Goal: Communication & Community: Answer question/provide support

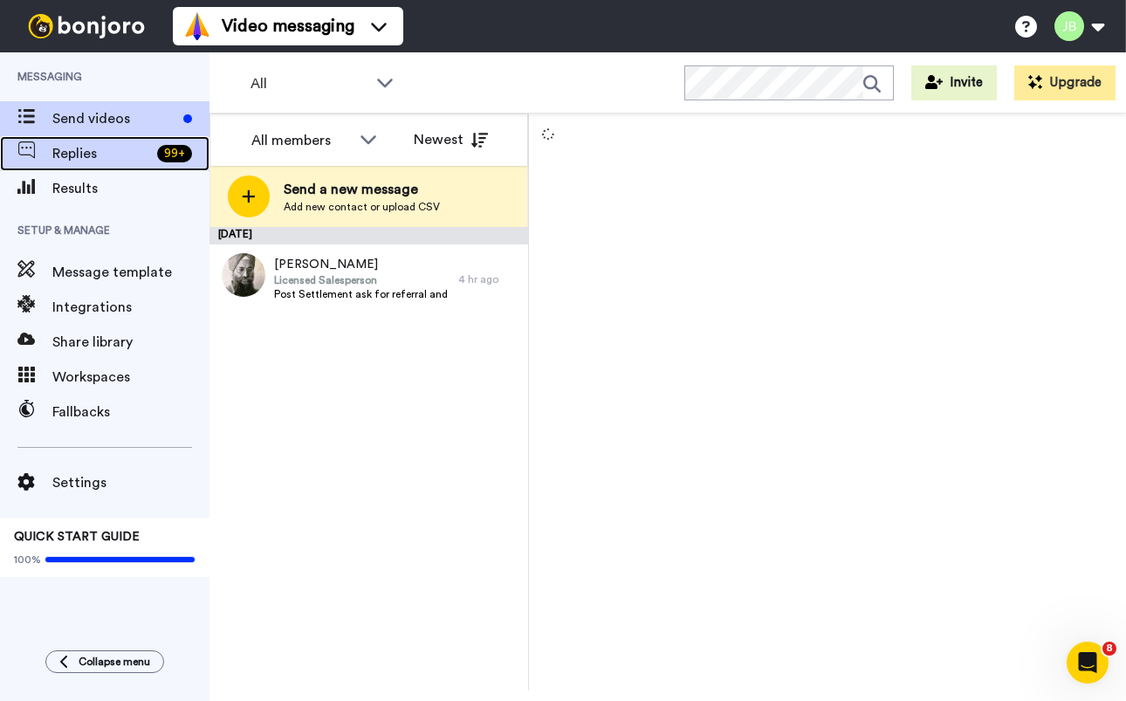
click at [74, 149] on span "Replies" at bounding box center [101, 153] width 98 height 21
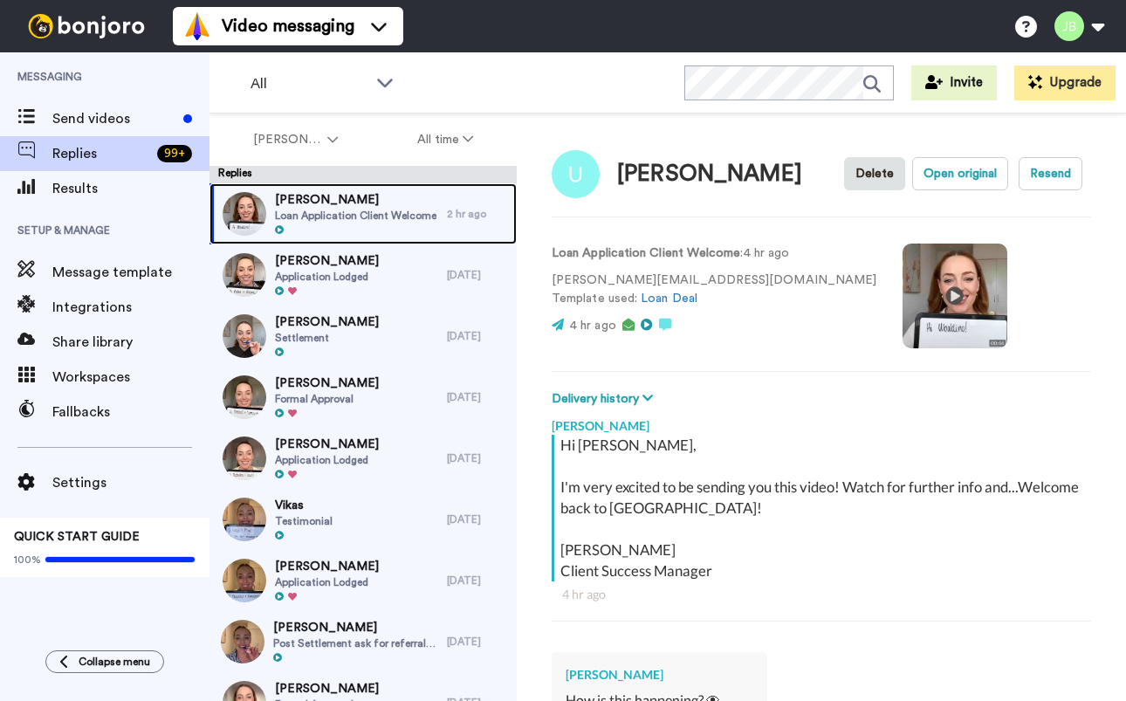
click at [397, 217] on span "Loan Application Client Welcome" at bounding box center [355, 216] width 161 height 14
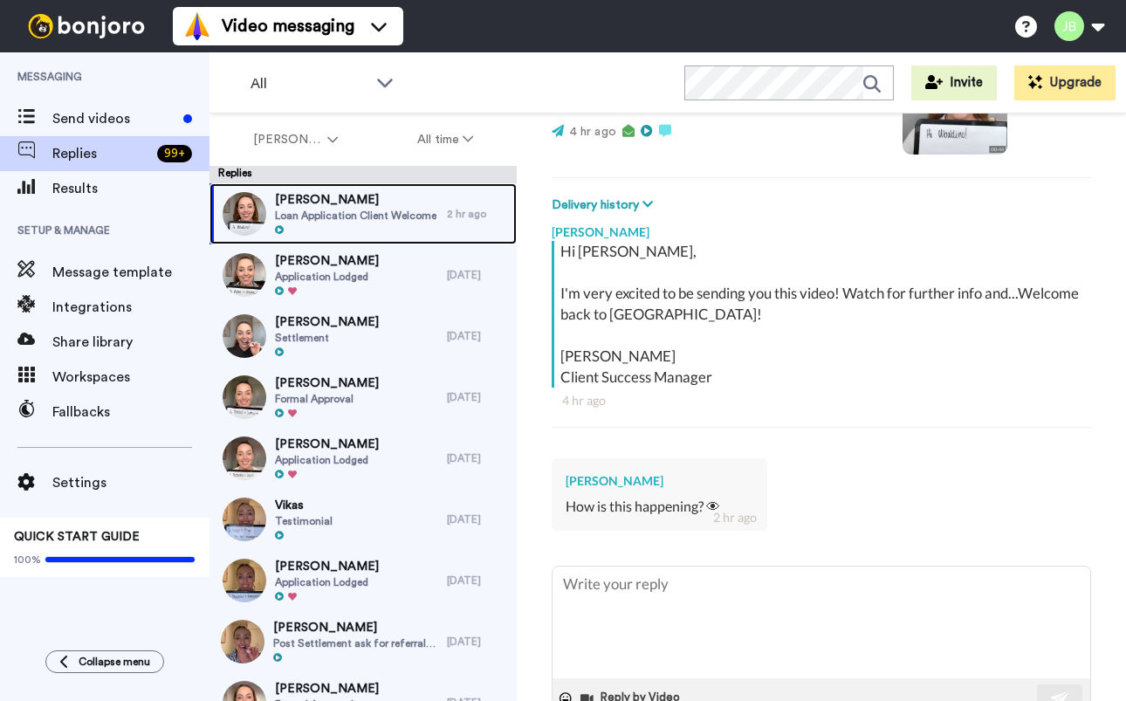
scroll to position [255, 0]
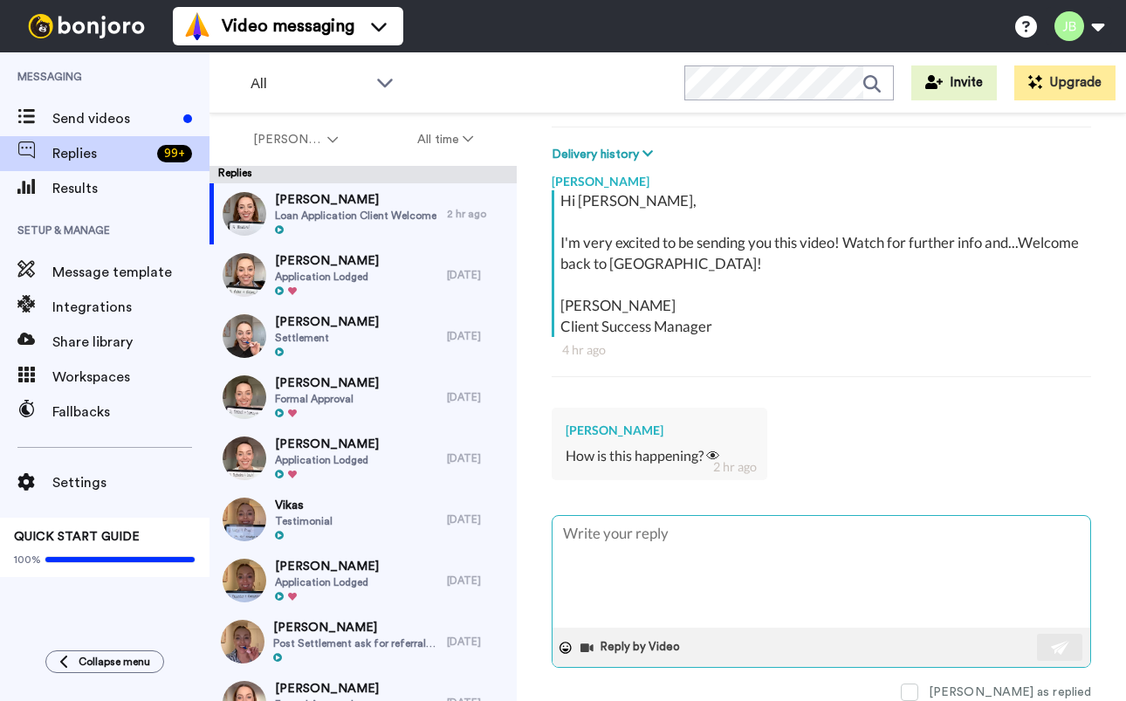
click at [732, 548] on textarea at bounding box center [820, 572] width 537 height 112
type textarea "x"
type textarea "H"
type textarea "x"
type textarea "Hi"
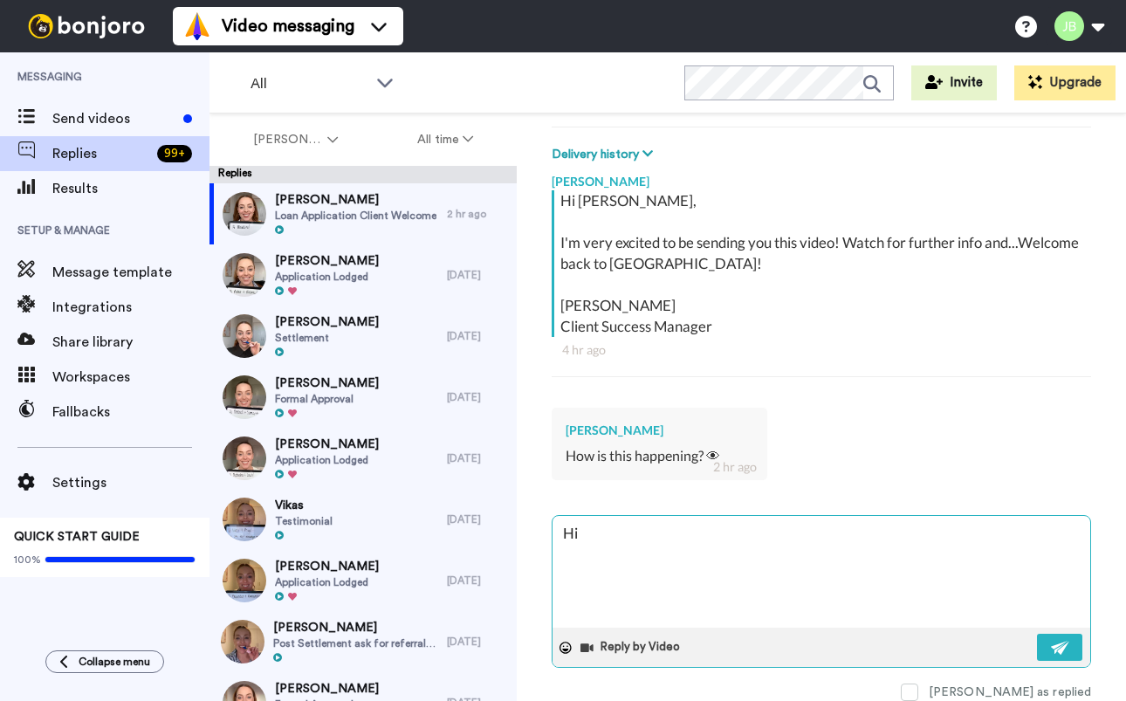
type textarea "x"
type textarea "Hi"
type textarea "x"
type textarea "Hi U"
type textarea "x"
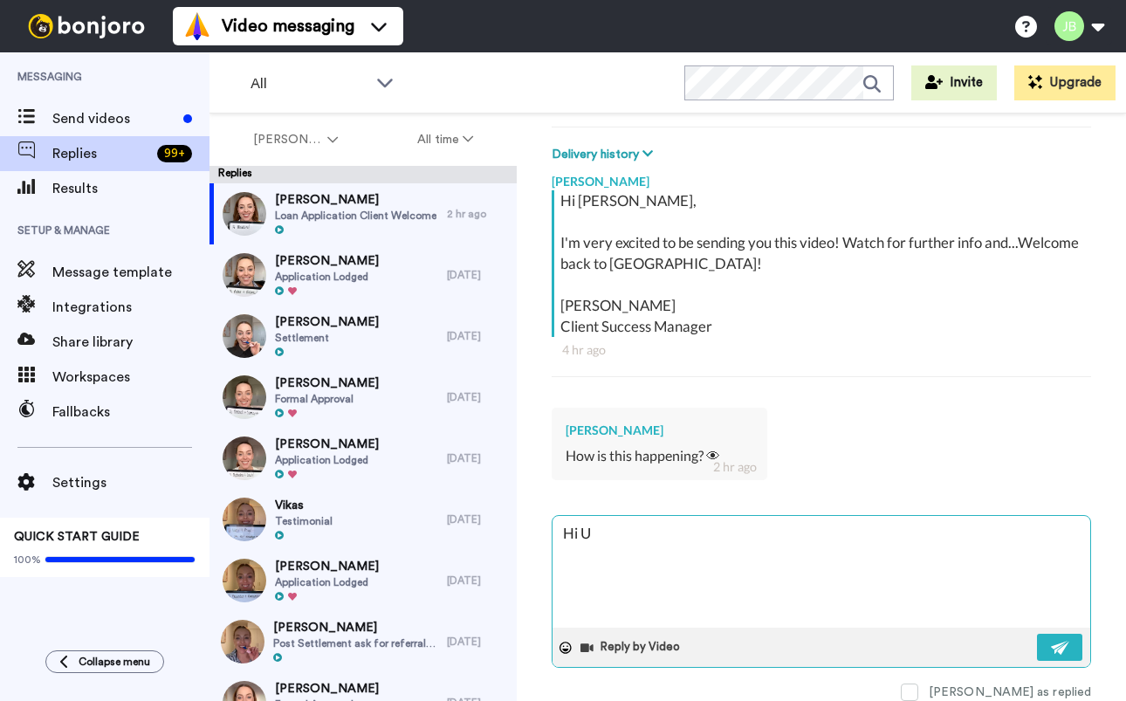
type textarea "Hi Ub"
type textarea "x"
type textarea "Hi Uba"
type textarea "x"
type textarea "Hi Ubal"
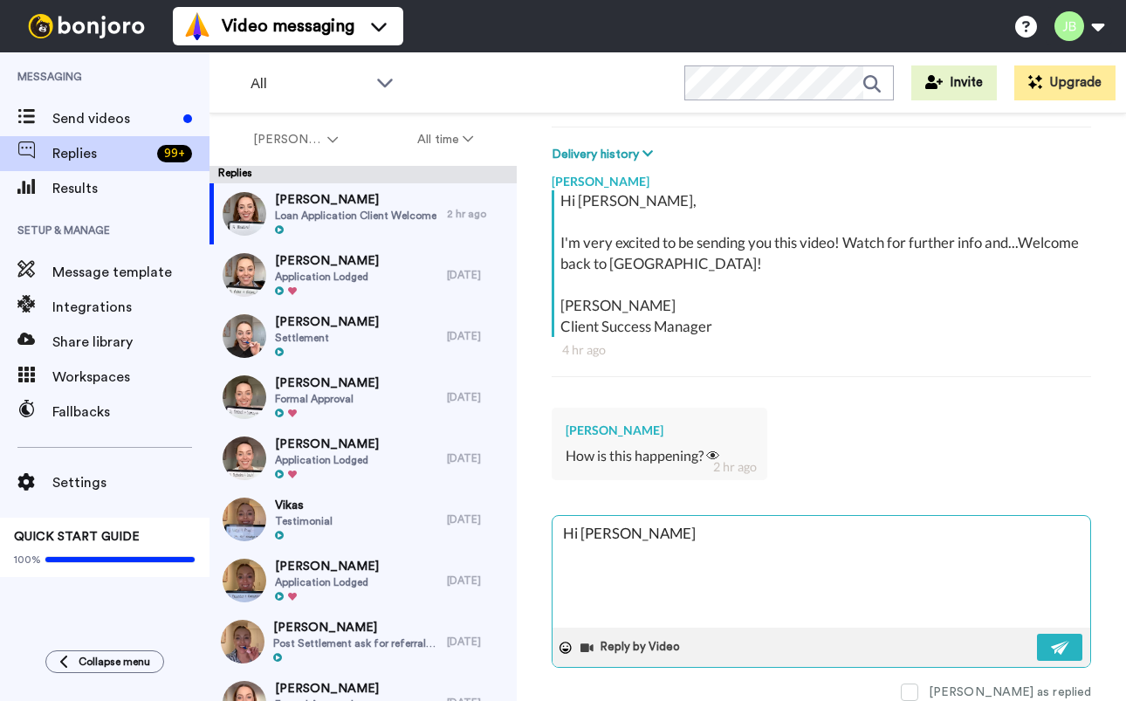
type textarea "x"
type textarea "Hi Ubald"
type textarea "x"
type textarea "Hi Ubaldi"
type textarea "x"
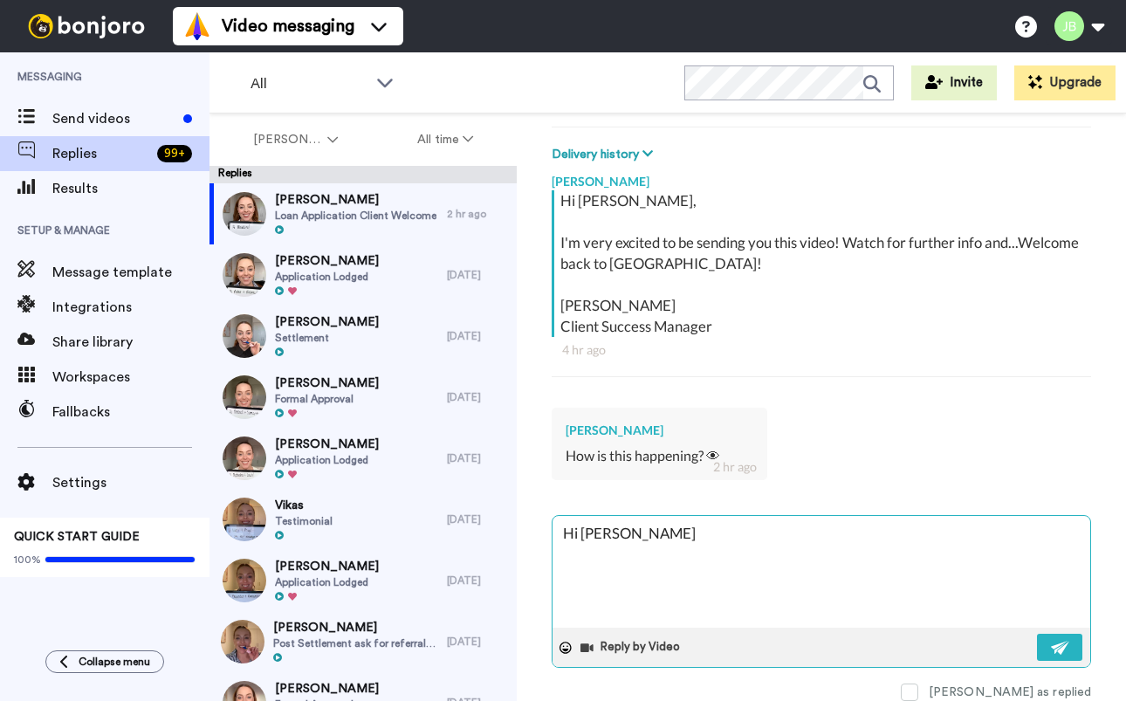
type textarea "Hi Ubaldin"
type textarea "x"
type textarea "Hi Ubaldino"
type textarea "x"
type textarea "Hi Ubaldino"
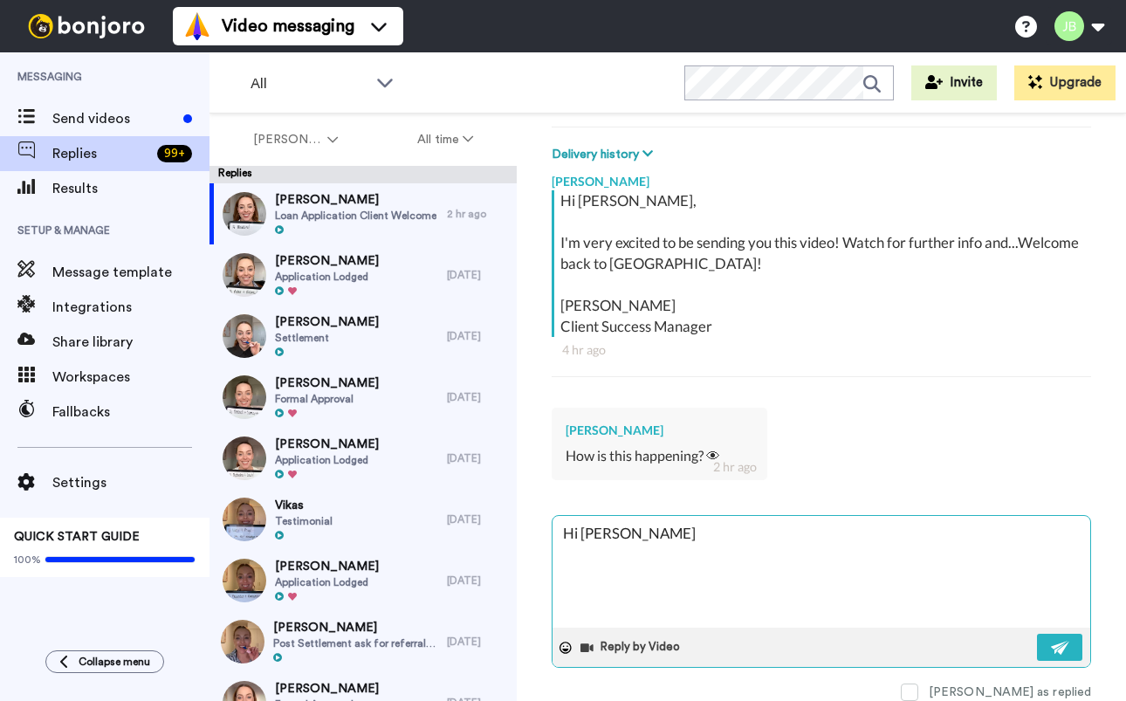
type textarea "x"
type textarea "Hi Ubaldino"
type textarea "x"
type textarea "Hi Ubaldino,"
type textarea "x"
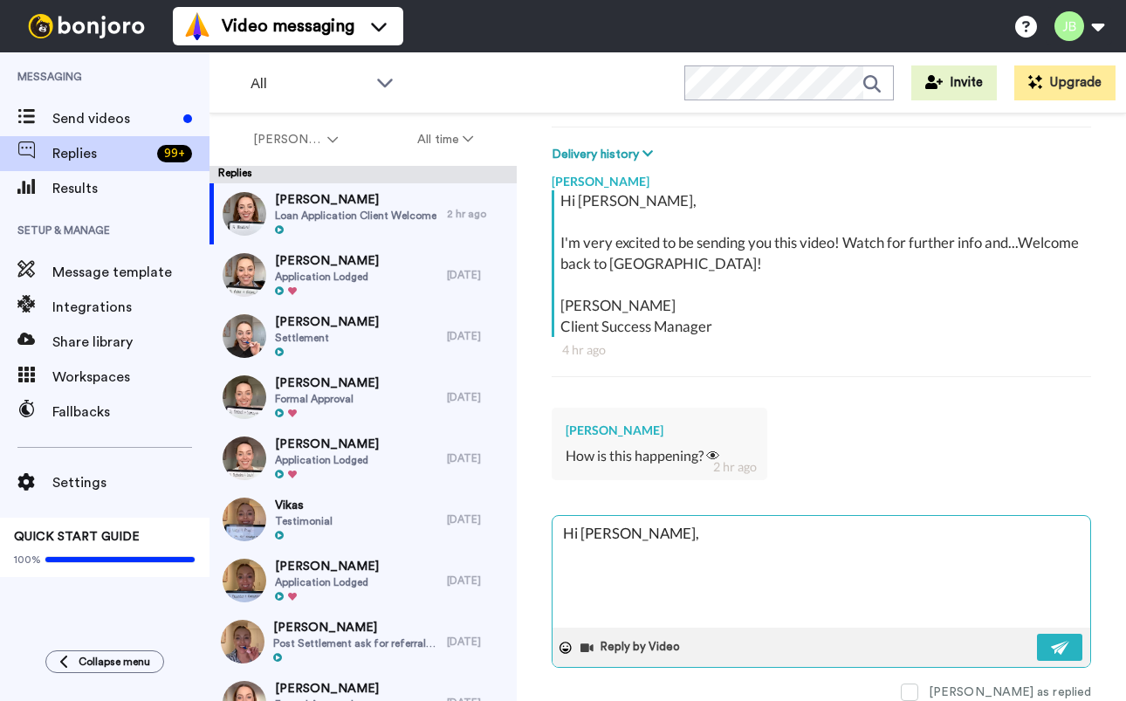
type textarea "Hi Ubaldino,"
type textarea "x"
type textarea "Hi Ubaldino, d"
type textarea "x"
type textarea "Hi Ubaldino, do"
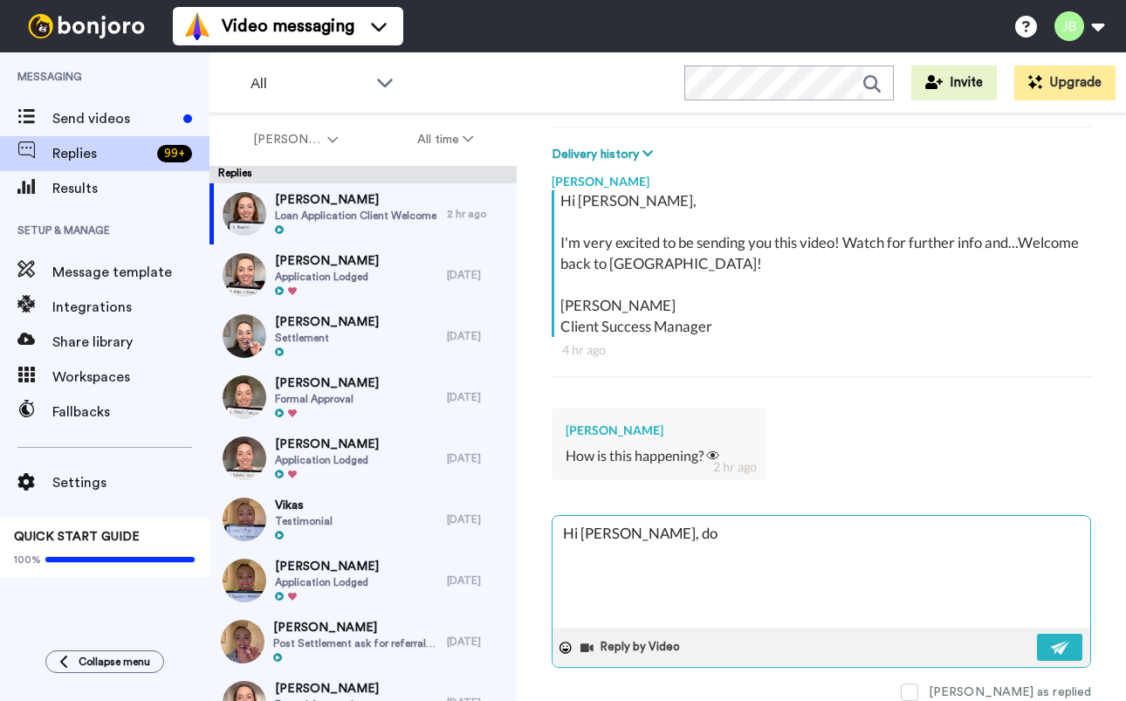
type textarea "x"
type textarea "Hi Ubaldino, do"
type textarea "x"
type textarea "Hi Ubaldino, do y"
type textarea "x"
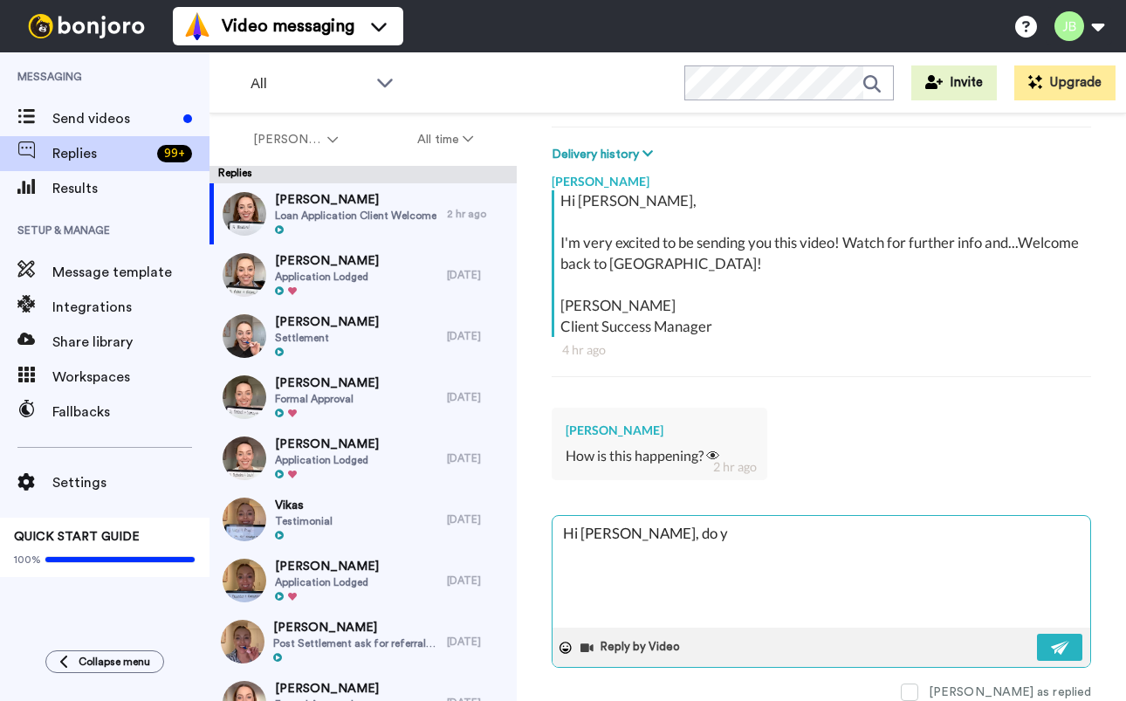
type textarea "Hi Ubaldino, do yo"
type textarea "x"
type textarea "Hi Ubaldino, do you"
type textarea "x"
type textarea "Hi Ubaldino, do you"
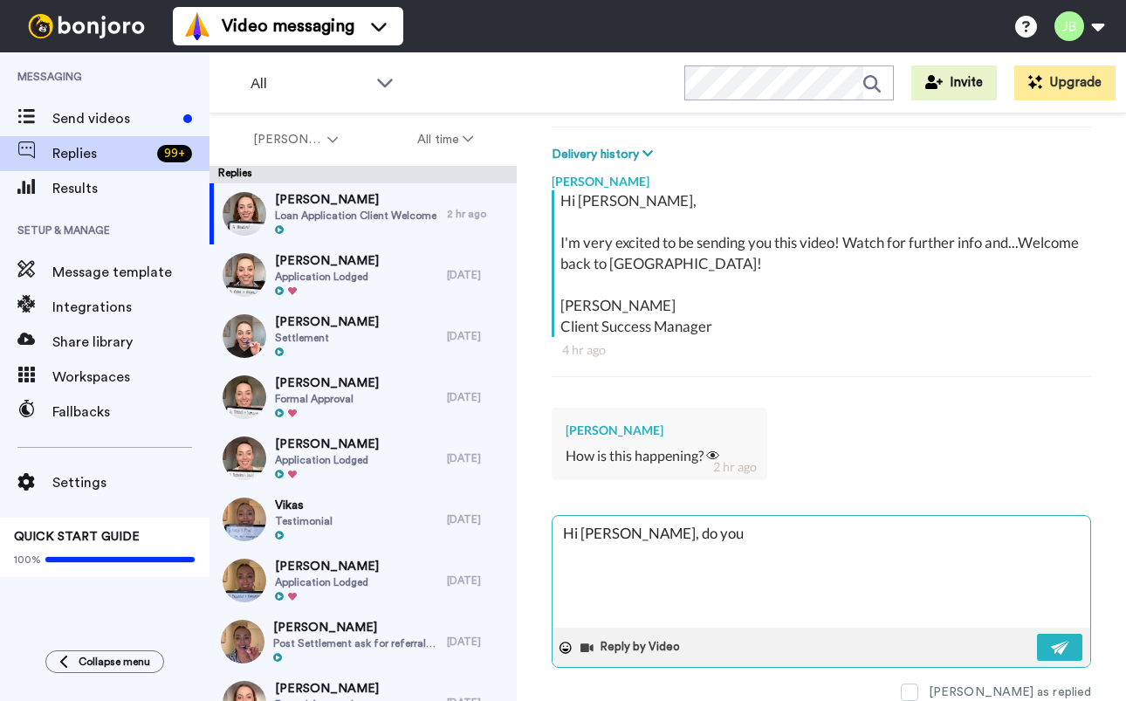
type textarea "x"
type textarea "Hi Ubaldino, do you n"
type textarea "x"
type textarea "Hi Ubaldino, do you"
type textarea "x"
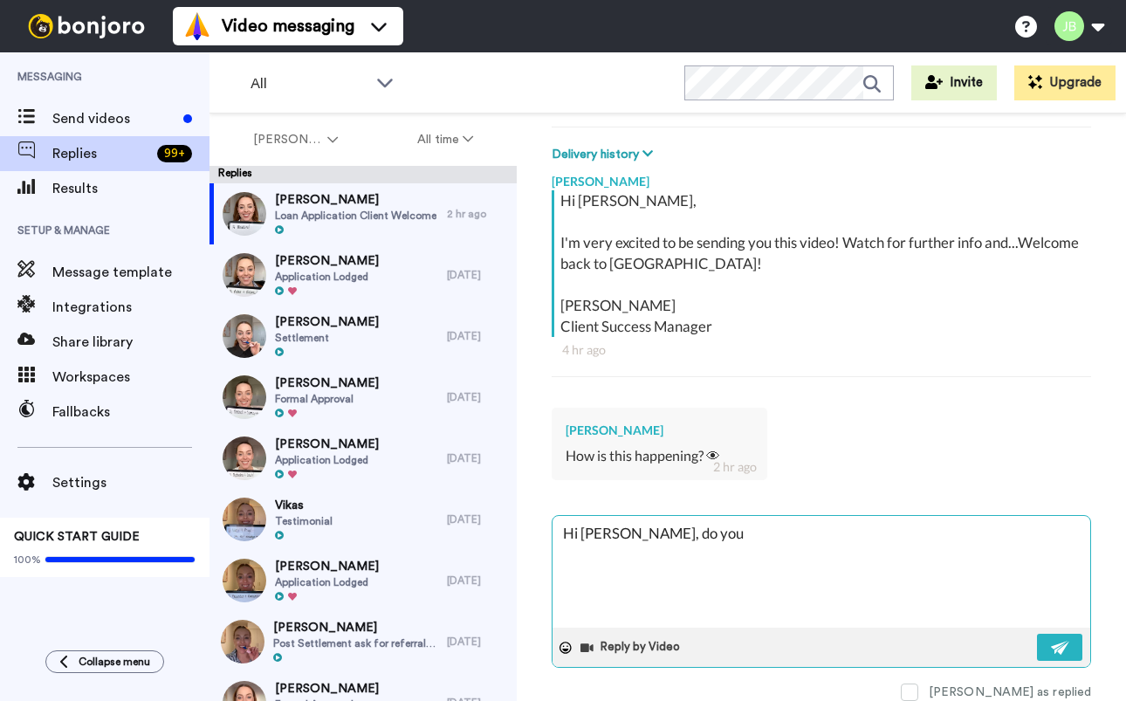
type textarea "Hi Ubaldino, do you m"
type textarea "x"
type textarea "Hi Ubaldino, do you me"
type textarea "x"
type textarea "Hi Ubaldino, do you mea"
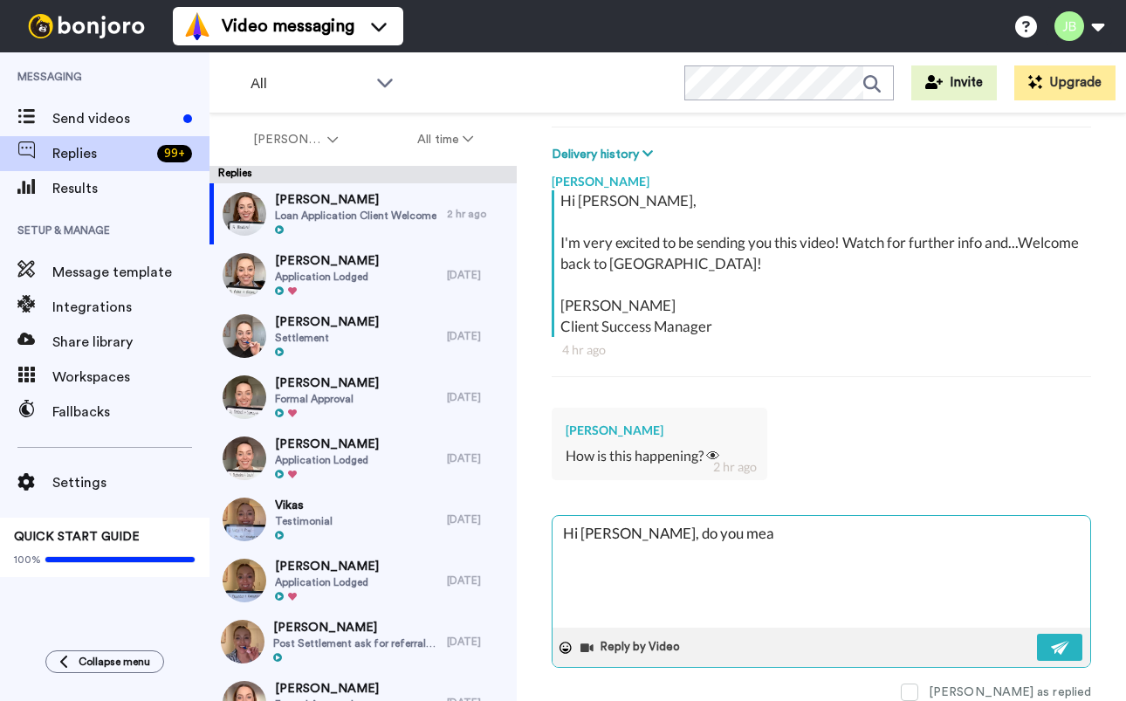
type textarea "x"
type textarea "Hi Ubaldino, do you mean"
type textarea "x"
type textarea "Hi Ubaldino, do you mean"
type textarea "x"
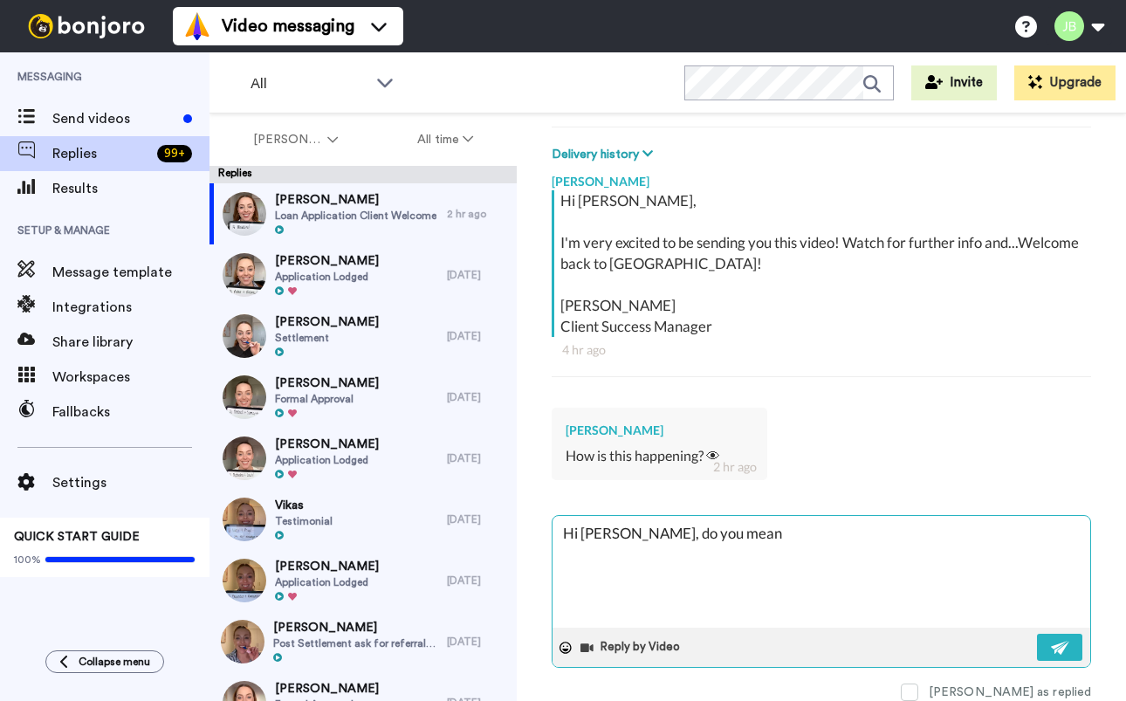
type textarea "Hi Ubaldino, do you mean h"
type textarea "x"
type textarea "Hi Ubaldino, do you mean ho"
type textarea "x"
type textarea "Hi Ubaldino, do you mean how"
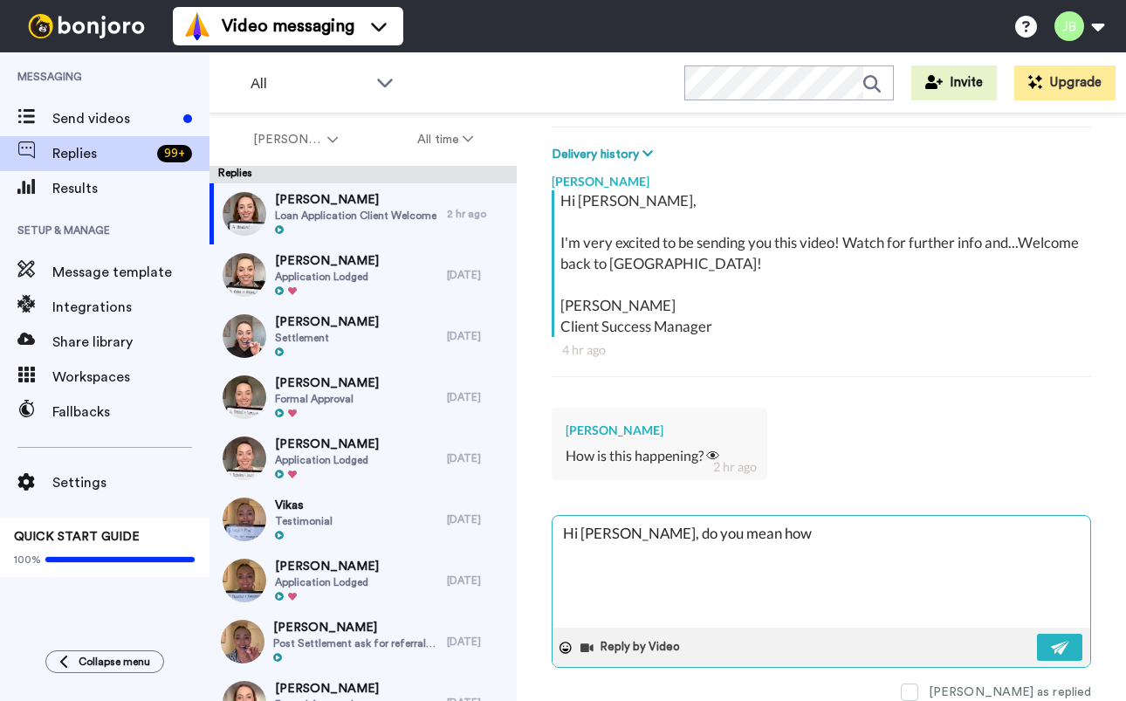
type textarea "x"
type textarea "Hi Ubaldino, do you mean how"
type textarea "x"
type textarea "Hi Ubaldino, do you mean how a"
type textarea "x"
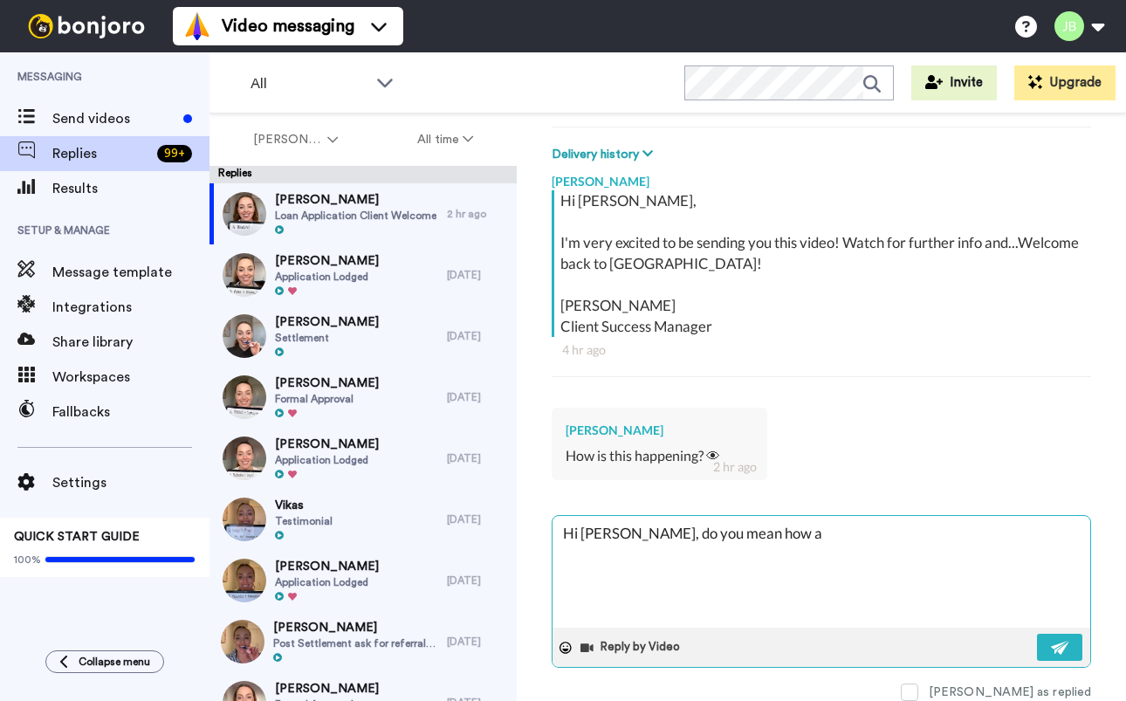
type textarea "Hi Ubaldino, do you mean how am"
type textarea "x"
type textarea "Hi Ubaldino, do you mean how am"
type textarea "x"
type textarea "Hi Ubaldino, do you mean how am I"
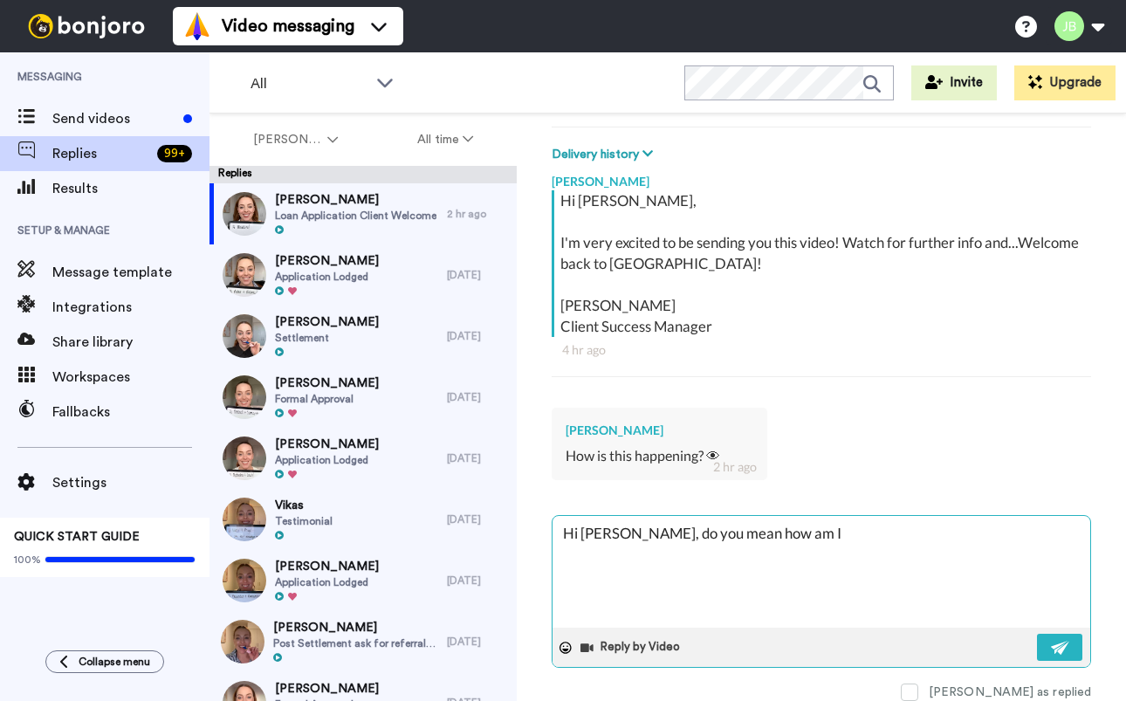
type textarea "x"
type textarea "Hi Ubaldino, do you mean how am I"
type textarea "x"
type textarea "Hi Ubaldino, do you mean how am I s"
type textarea "x"
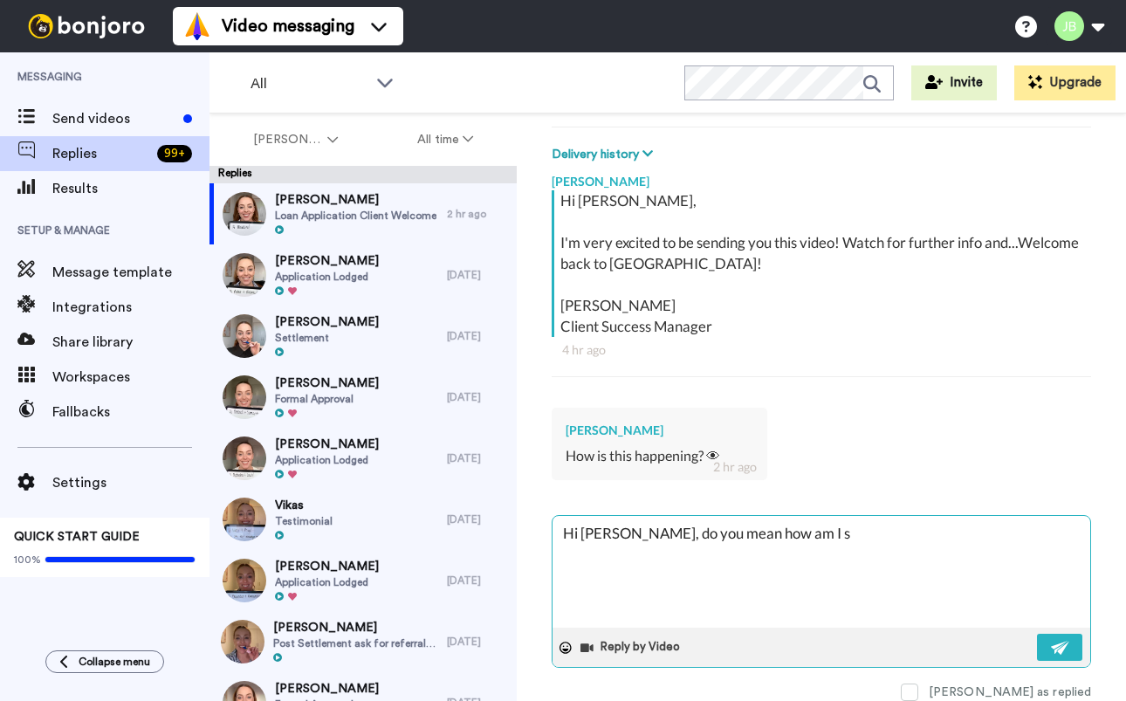
type textarea "Hi Ubaldino, do you mean how am I se"
type textarea "x"
type textarea "Hi Ubaldino, do you mean how am I sen"
type textarea "x"
type textarea "Hi Ubaldino, do you mean how am I send"
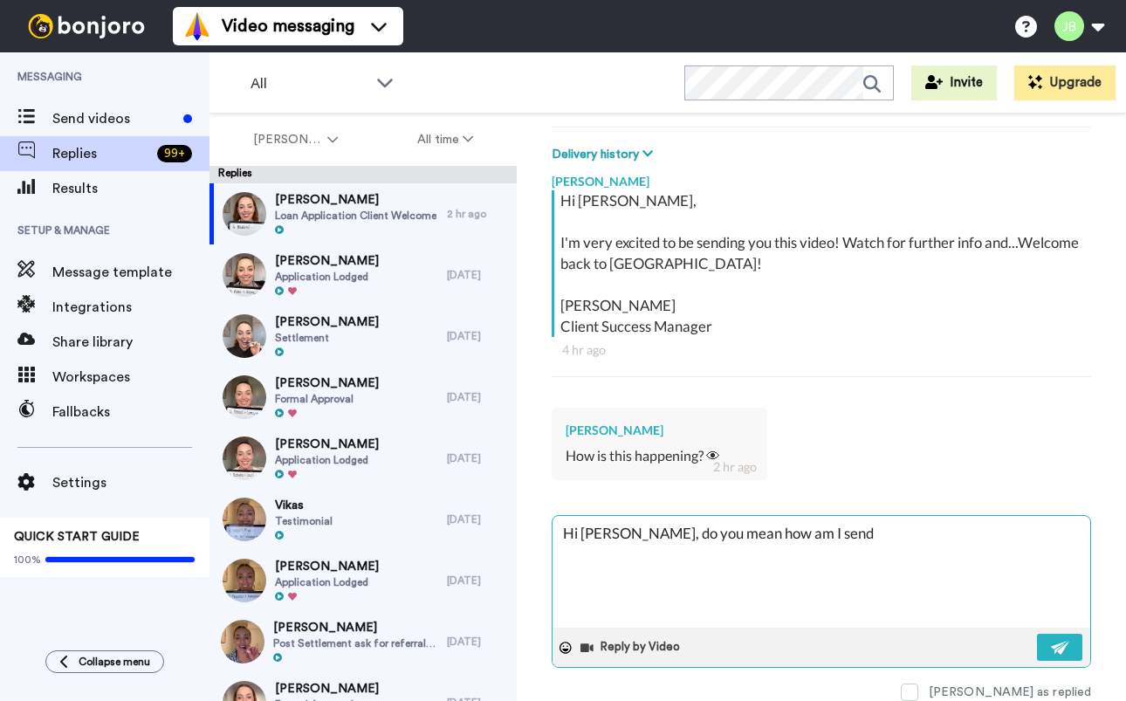
type textarea "x"
type textarea "Hi Ubaldino, do you mean how am I sendi"
type textarea "x"
type textarea "Hi Ubaldino, do you mean how am I sendin"
type textarea "x"
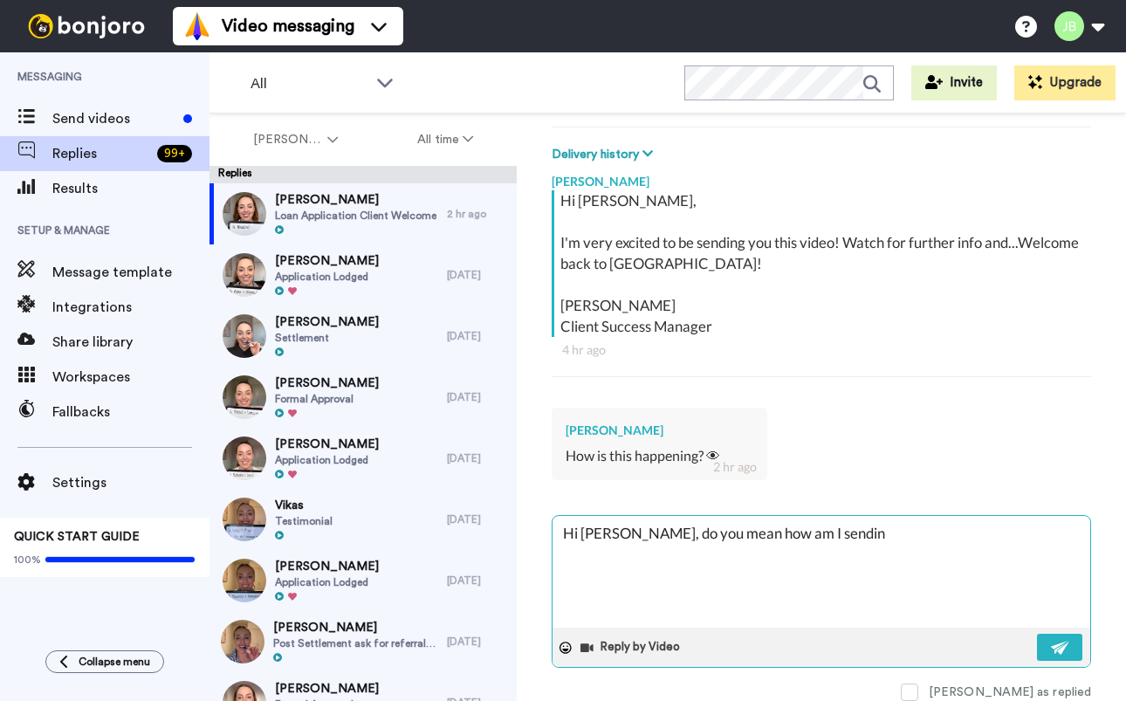
type textarea "Hi Ubaldino, do you mean how am I sending"
type textarea "x"
type textarea "Hi Ubaldino, do you mean how am I sending"
type textarea "x"
type textarea "Hi Ubaldino, do you mean how am I sending t"
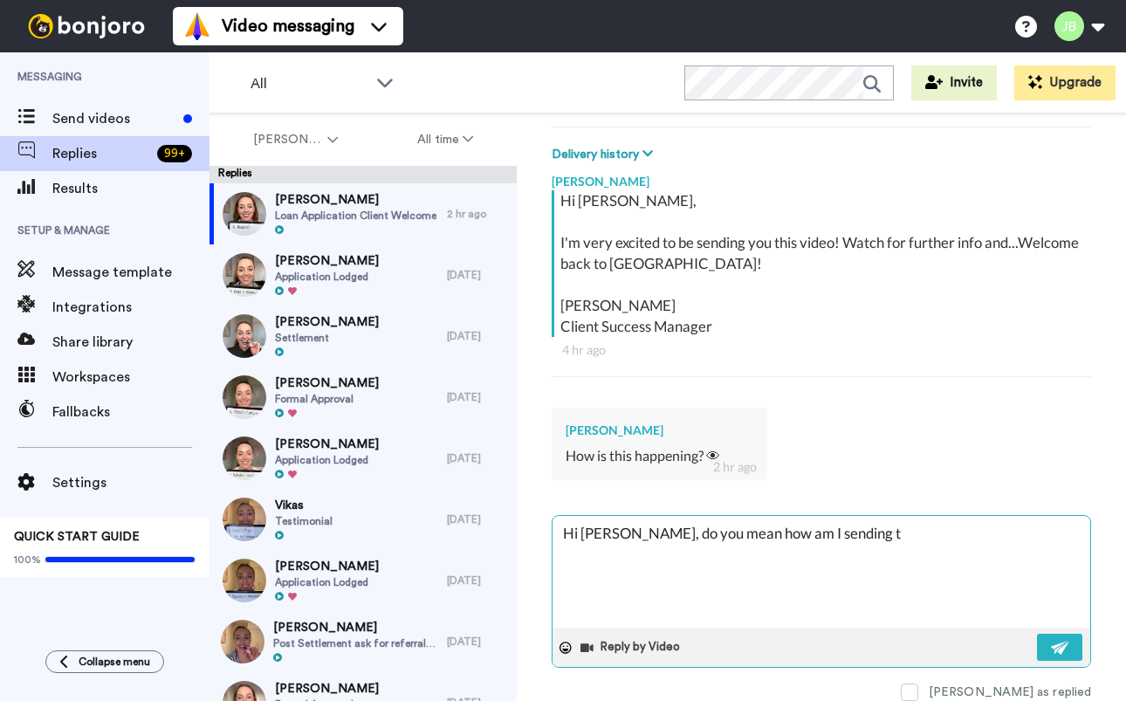
type textarea "x"
type textarea "Hi Ubaldino, do you mean how am I sending th"
type textarea "x"
type textarea "Hi Ubaldino, do you mean how am I sending the"
type textarea "x"
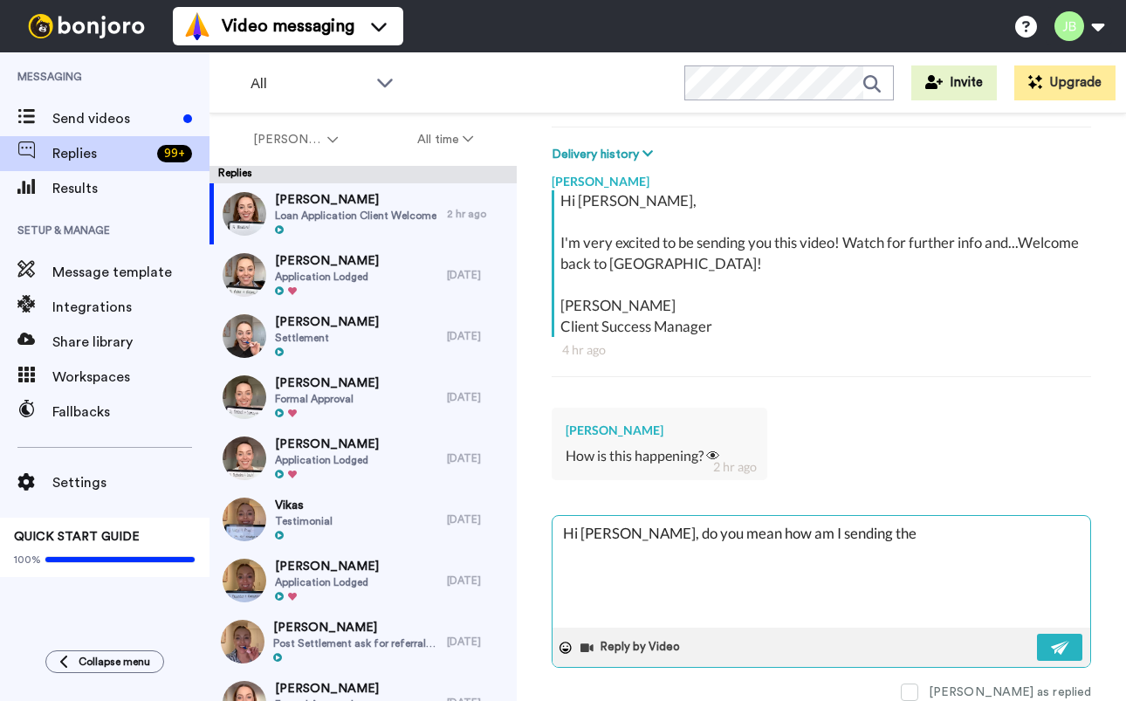
type textarea "Hi Ubaldino, do you mean how am I sending thes"
type textarea "x"
type textarea "Hi Ubaldino, do you mean how am I sending these"
type textarea "x"
type textarea "Hi Ubaldino, do you mean how am I sending these"
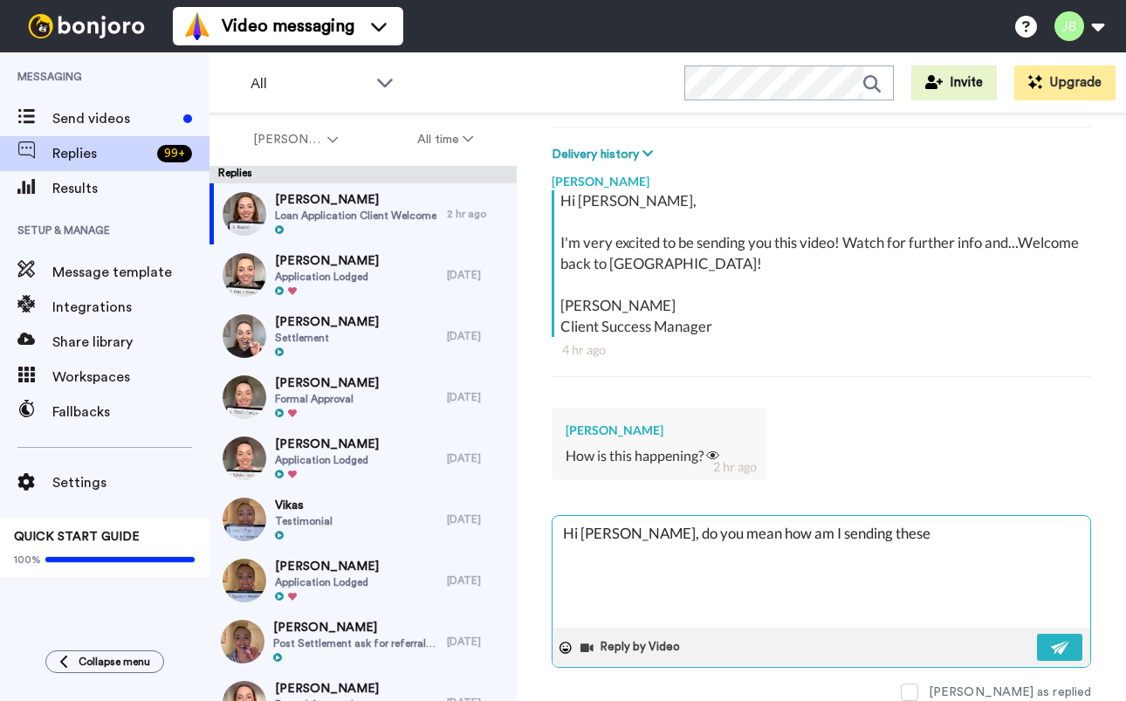
type textarea "x"
type textarea "Hi Ubaldino, do you mean how am I sending these v"
type textarea "x"
type textarea "Hi Ubaldino, do you mean how am I sending these vi"
type textarea "x"
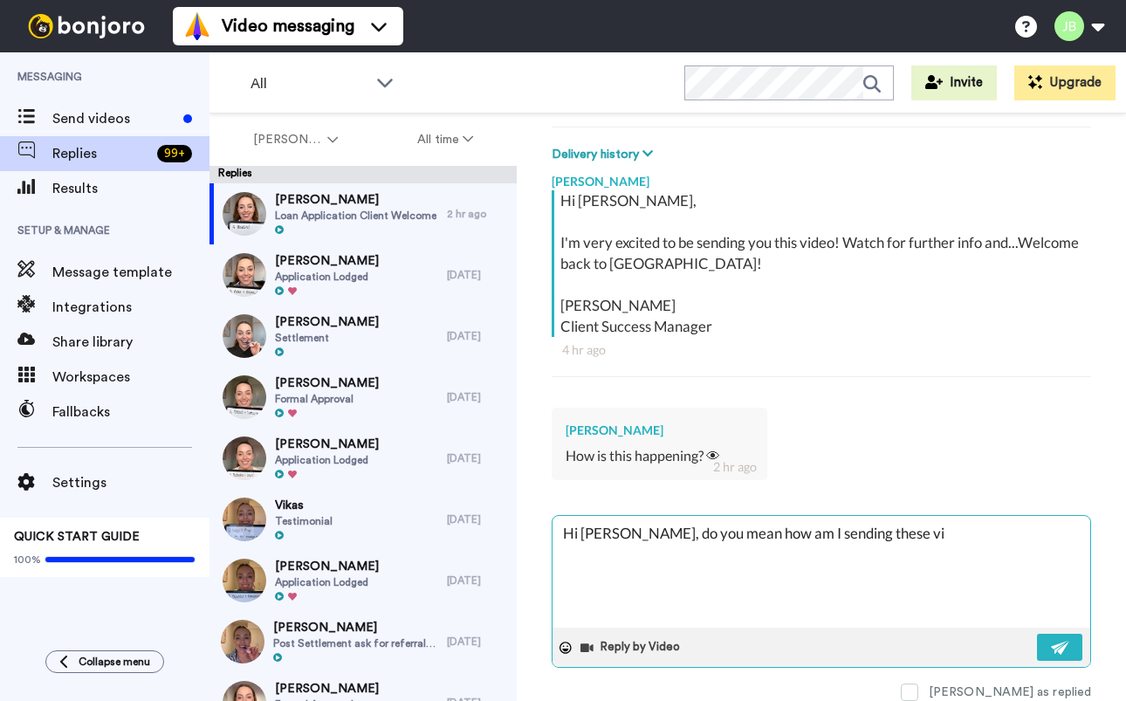
type textarea "Hi Ubaldino, do you mean how am I sending these vid"
type textarea "x"
type textarea "Hi Ubaldino, do you mean how am I sending these vide"
type textarea "x"
type textarea "Hi Ubaldino, do you mean how am I sending these video"
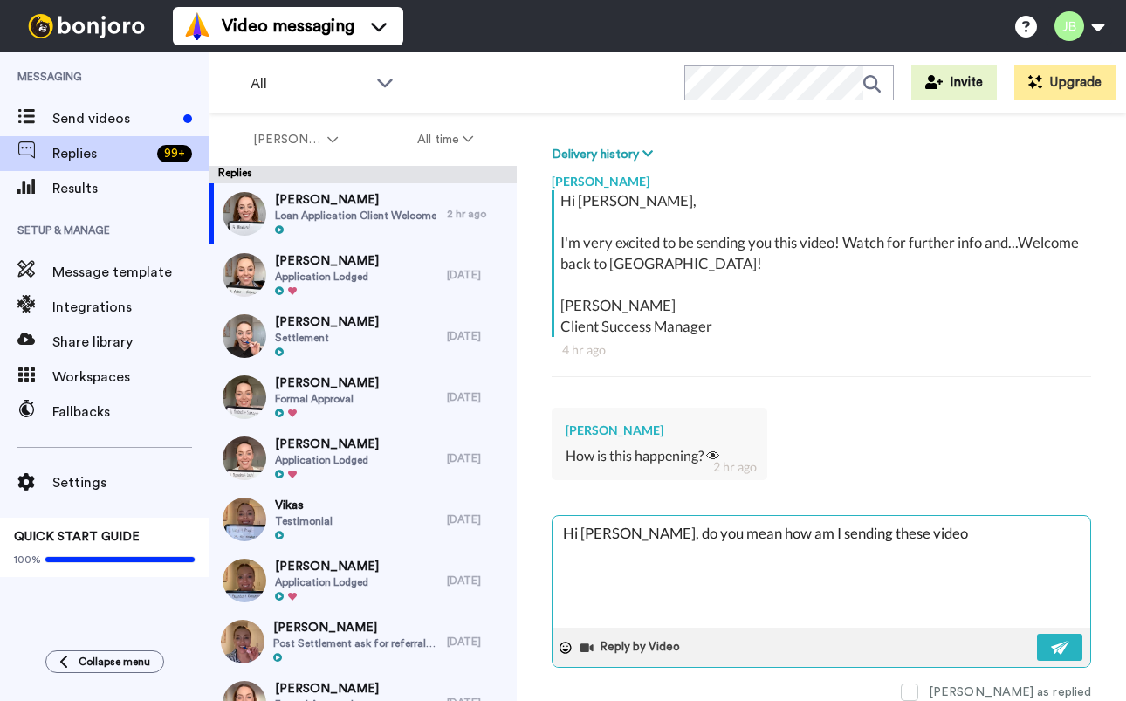
type textarea "x"
type textarea "Hi Ubaldino, do you mean how am I sending these videos"
type textarea "x"
type textarea "Hi Ubaldino, do you mean how am I sending these videos"
type textarea "x"
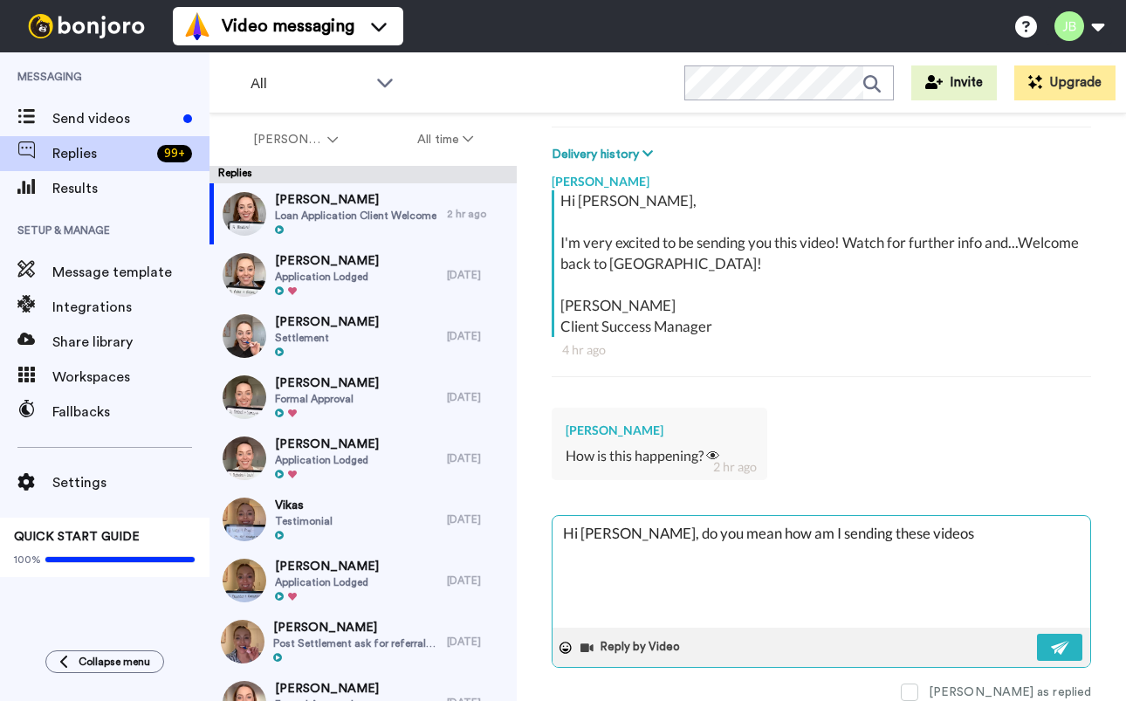
type textarea "Hi Ubaldino, do you mean how am I sending these videos"
type textarea "x"
type textarea "Hi Ubaldino, do you mean how am I sending these videos?"
click at [667, 527] on textarea "Hi Ubaldino, do you mean how am I sending these videos?" at bounding box center [820, 572] width 537 height 112
click at [941, 523] on textarea "Hi Ubaldino, do you mean how am I sending these videos?" at bounding box center [820, 572] width 537 height 112
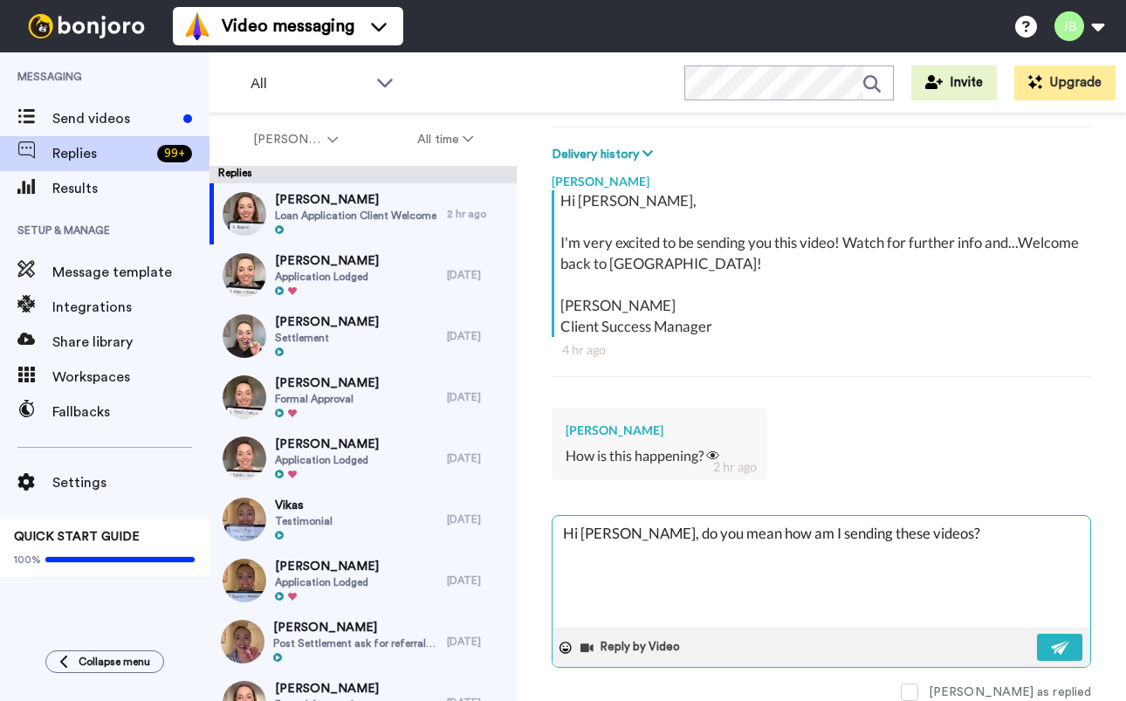
type textarea "x"
type textarea "Hi Ubaldino, do you mean how am I sending these videos?"
click at [566, 641] on icon at bounding box center [565, 647] width 12 height 12
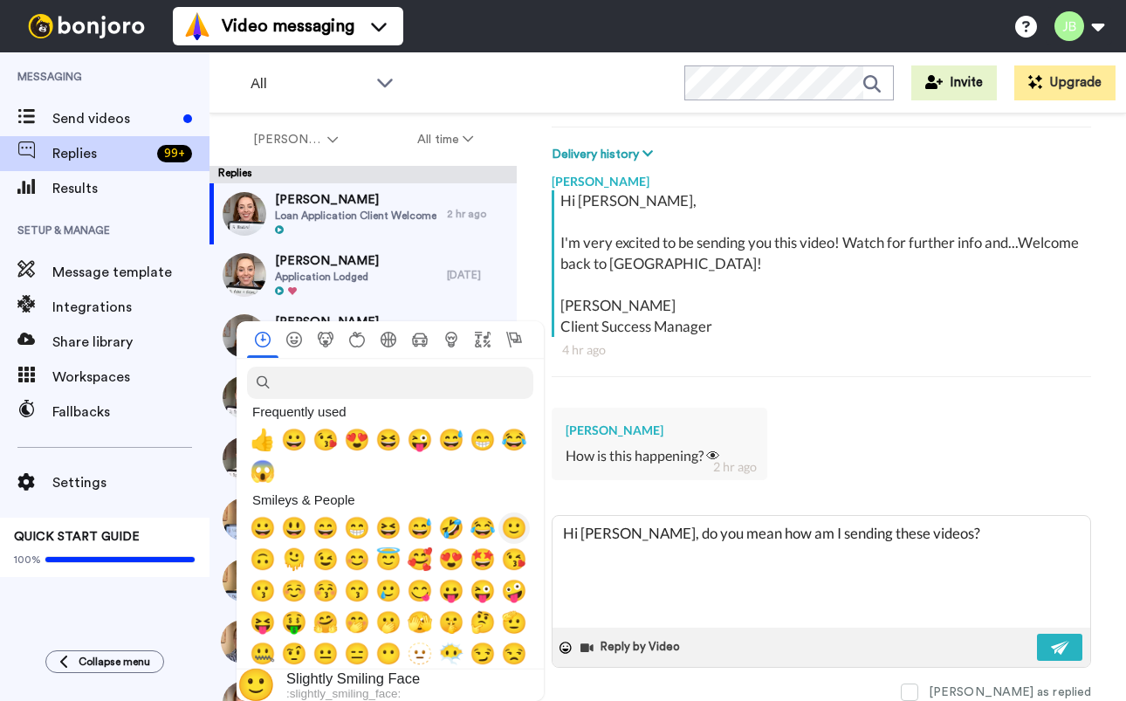
click at [519, 531] on span "🙂" at bounding box center [514, 528] width 26 height 24
type textarea "x"
type textarea "Hi Ubaldino, do you mean how am I sending these videos? 🙂"
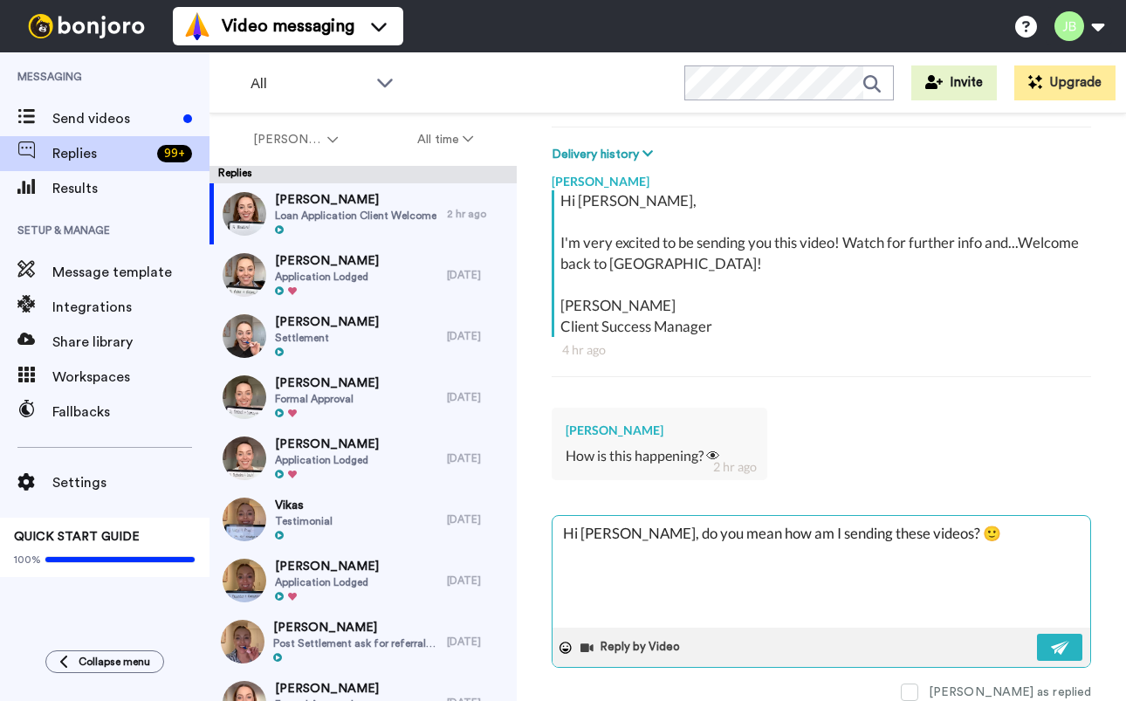
click at [818, 527] on textarea "Hi Ubaldino, do you mean how am I sending these videos? 🙂" at bounding box center [820, 572] width 537 height 112
click at [908, 523] on textarea "Hi Ubaldino, do you mean how am I sending these videos? 🙂" at bounding box center [820, 572] width 537 height 112
click at [981, 524] on textarea "Hi Ubaldino, do you mean how am I sending these videos? 🙂" at bounding box center [820, 572] width 537 height 112
click at [1050, 640] on img at bounding box center [1059, 647] width 19 height 14
type textarea "x"
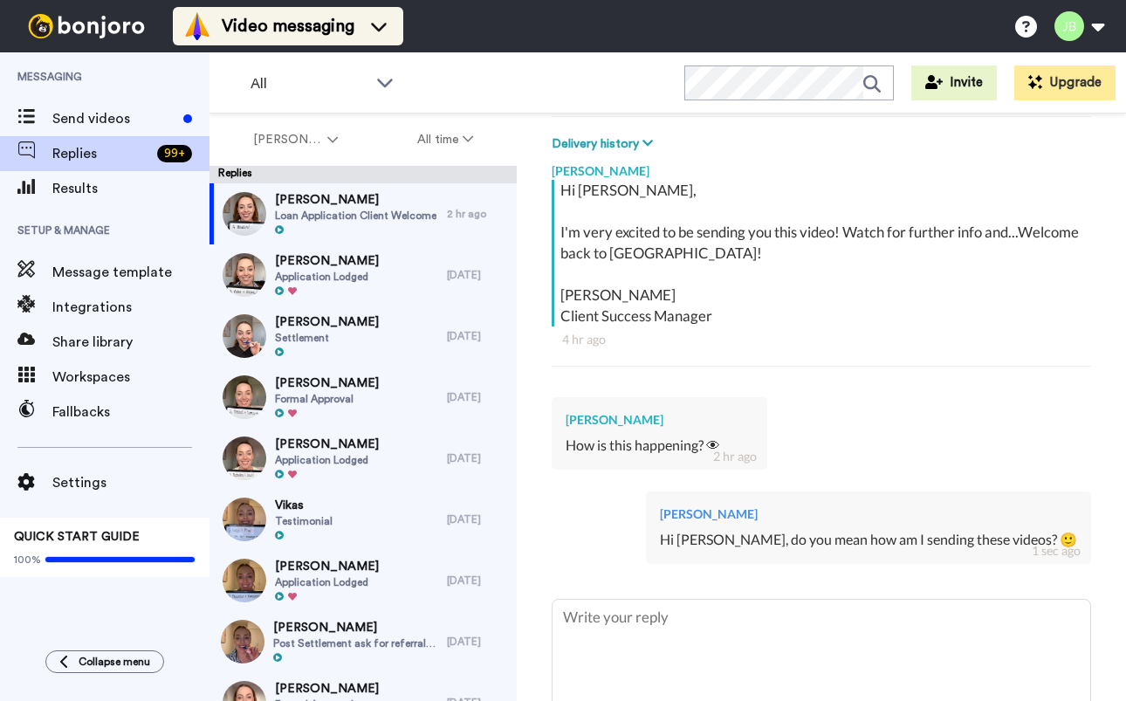
type textarea "x"
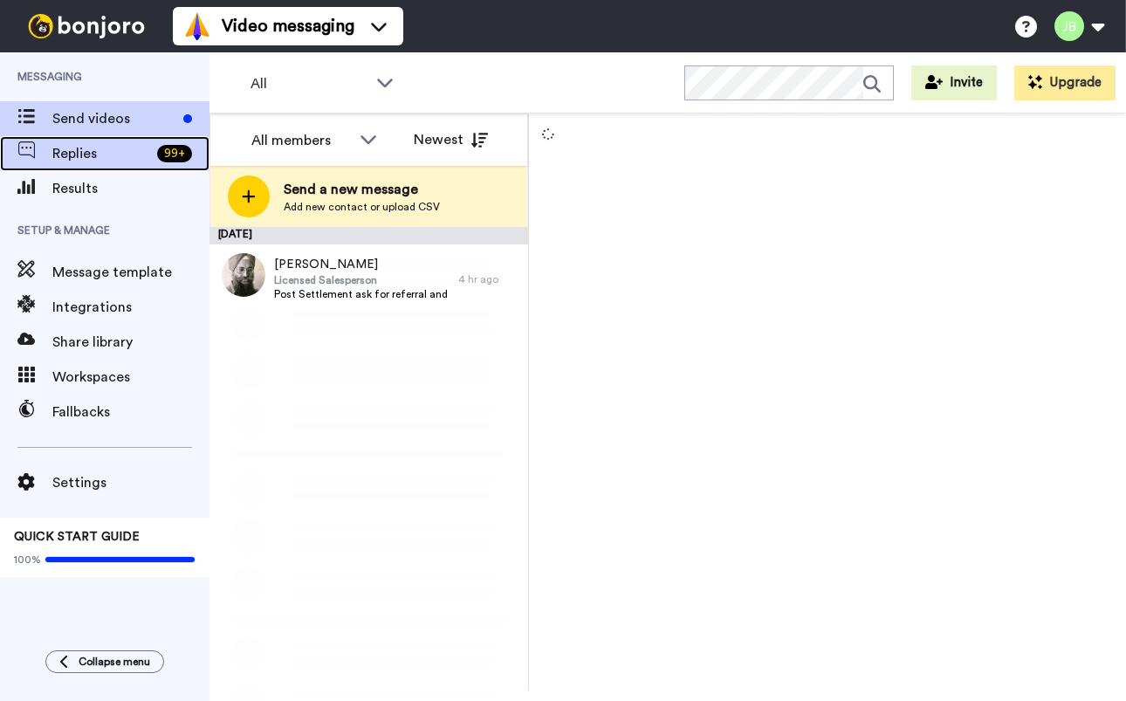
click at [104, 150] on span "Replies" at bounding box center [101, 153] width 98 height 21
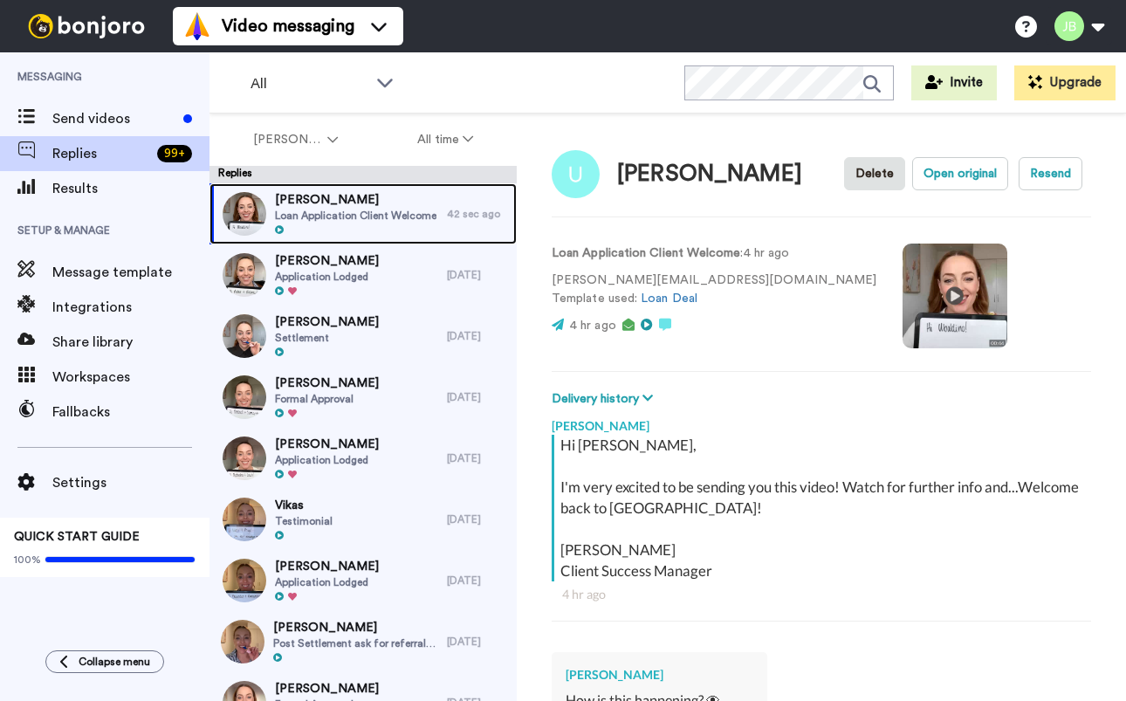
click at [408, 211] on span "Loan Application Client Welcome" at bounding box center [355, 216] width 161 height 14
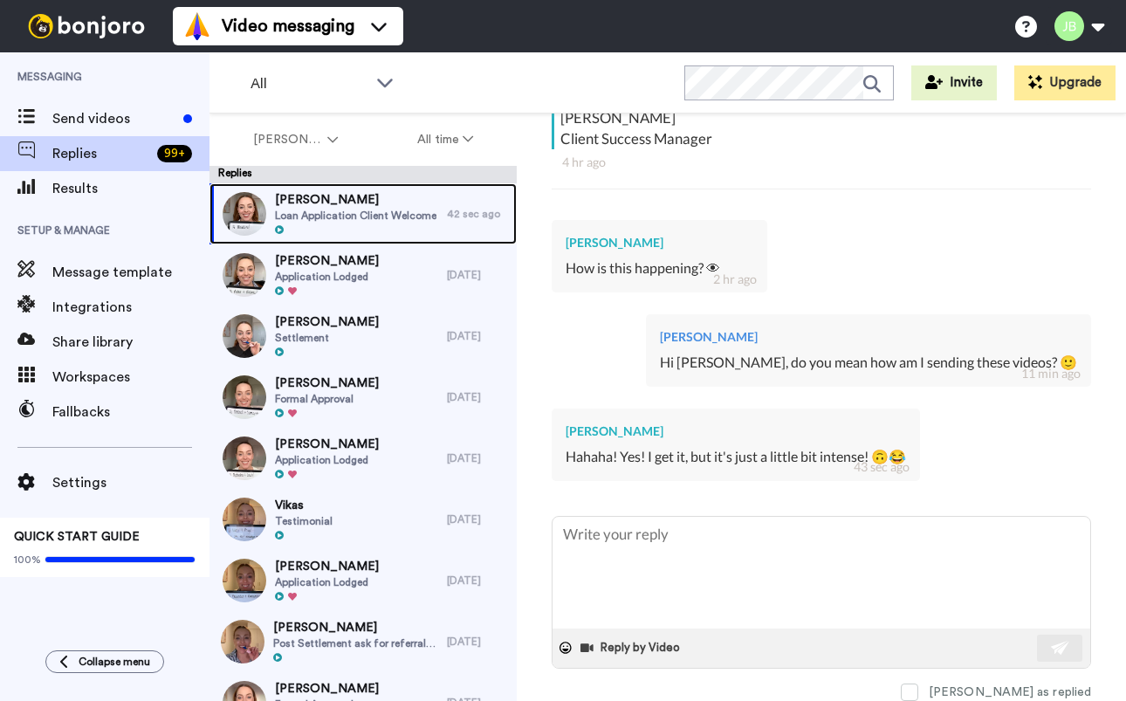
scroll to position [433, 0]
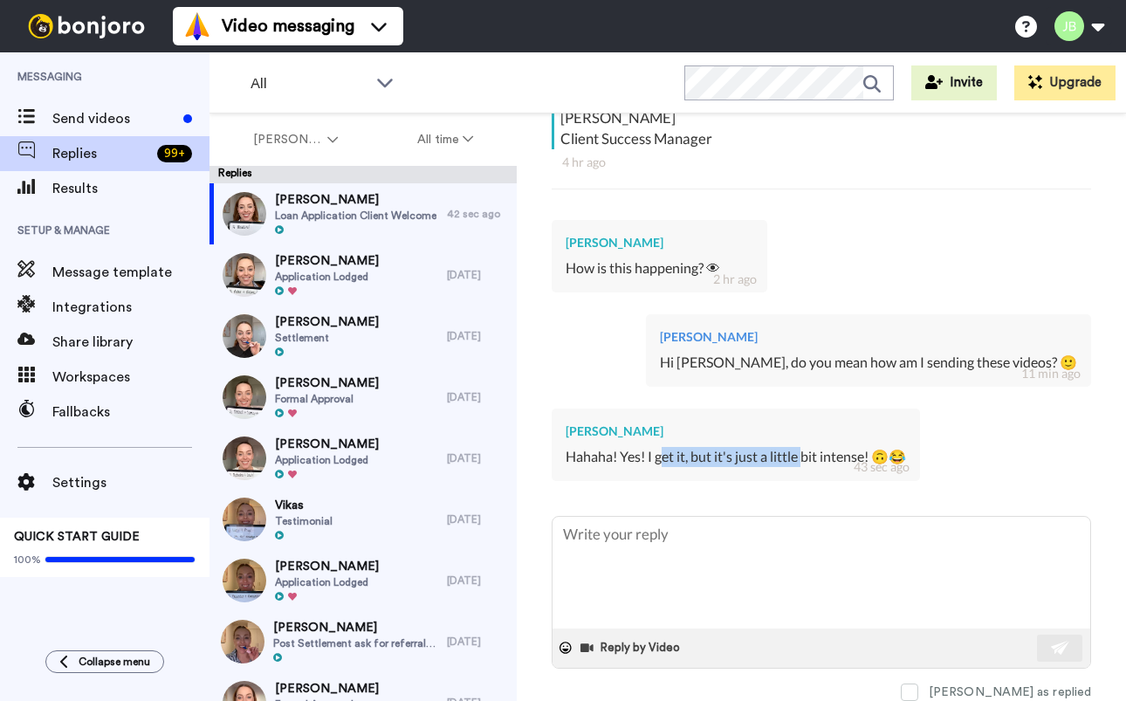
drag, startPoint x: 666, startPoint y: 458, endPoint x: 803, endPoint y: 458, distance: 137.0
click at [803, 458] on div "Hahaha! Yes! I get it, but it's just a little bit intense! 🙃😂" at bounding box center [735, 457] width 340 height 20
click at [831, 457] on div "Hahaha! Yes! I get it, but it's just a little bit intense! 🙃😂" at bounding box center [735, 457] width 340 height 20
drag, startPoint x: 777, startPoint y: 441, endPoint x: 733, endPoint y: 441, distance: 43.6
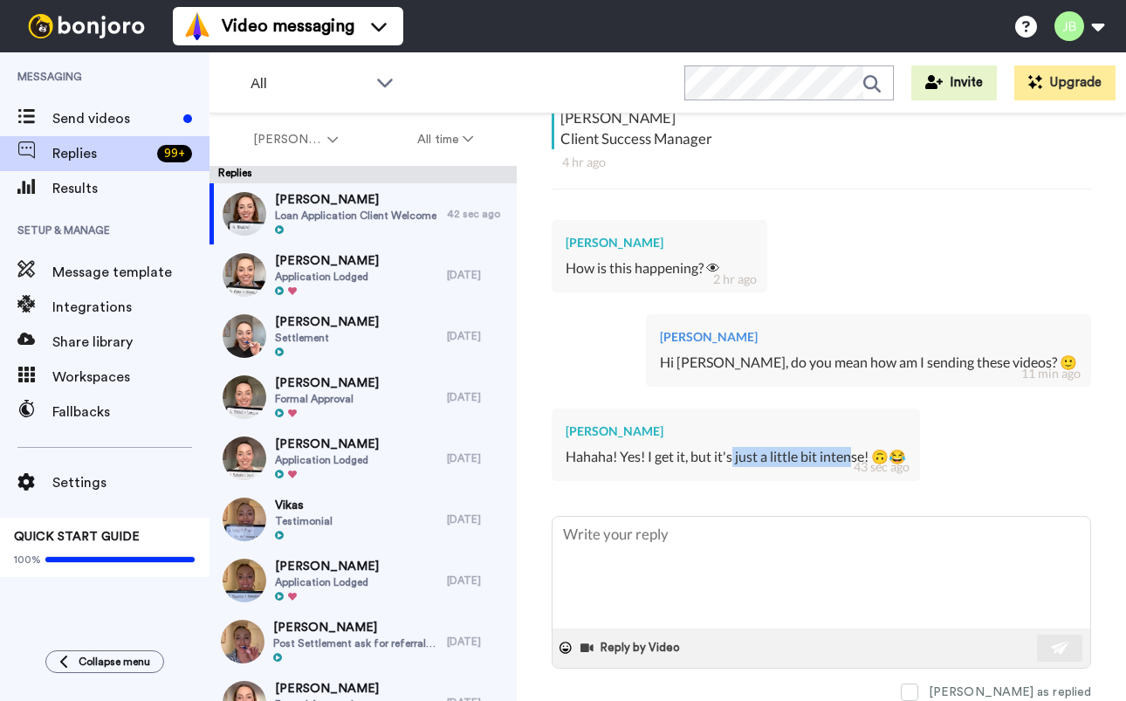
click at [733, 447] on div "Hahaha! Yes! I get it, but it's just a little bit intense! 🙃😂" at bounding box center [735, 457] width 340 height 20
drag, startPoint x: 693, startPoint y: 443, endPoint x: 706, endPoint y: 440, distance: 13.5
click at [693, 447] on div "Hahaha! Yes! I get it, but it's just a little bit intense! 🙃😂" at bounding box center [735, 457] width 340 height 20
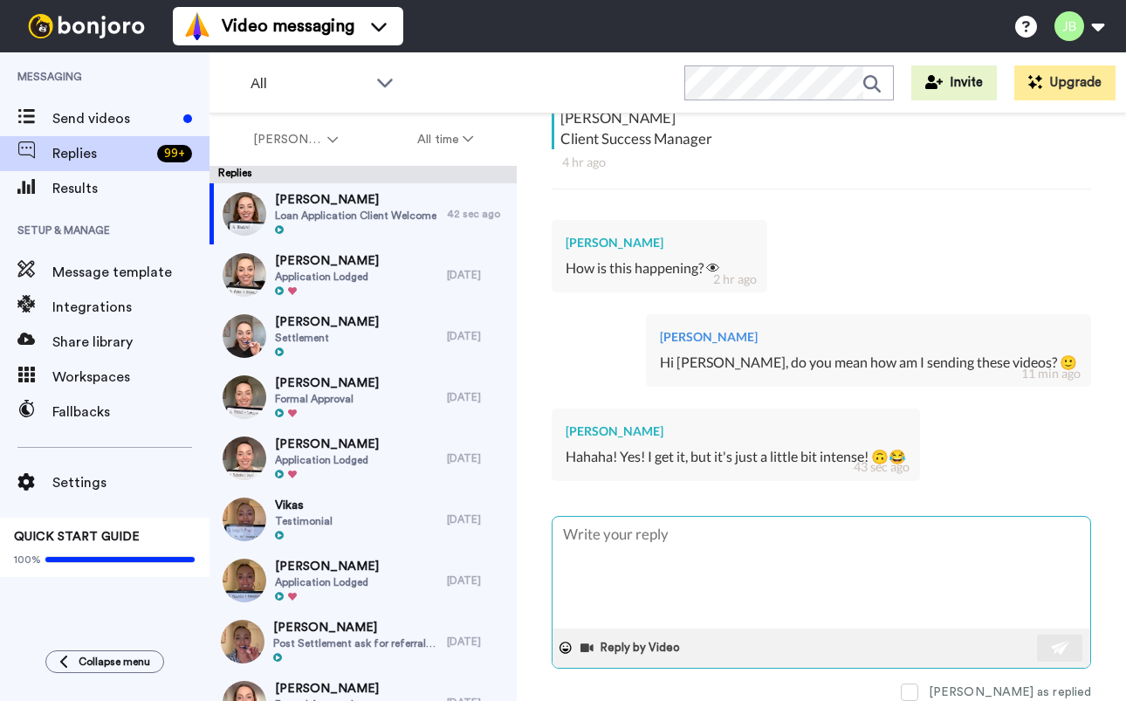
click at [738, 546] on textarea at bounding box center [820, 573] width 537 height 112
type textarea "x"
type textarea "W"
type textarea "x"
type textarea "Wo"
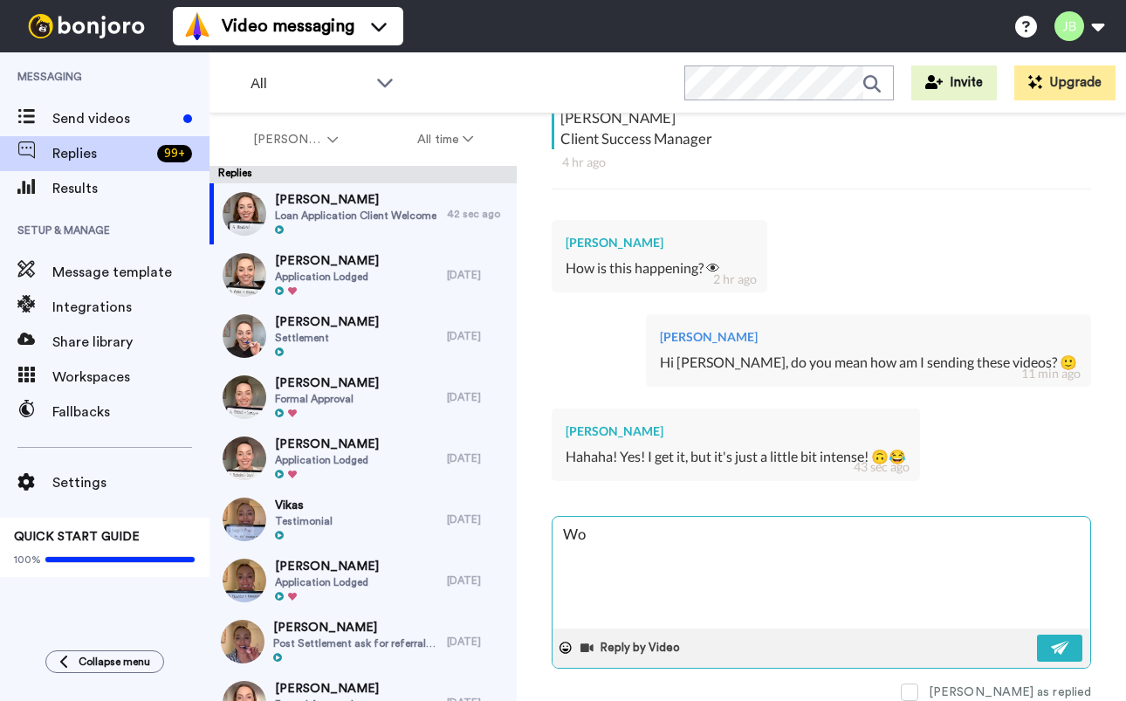
type textarea "x"
type textarea "Wou"
type textarea "x"
type textarea "Woul"
type textarea "x"
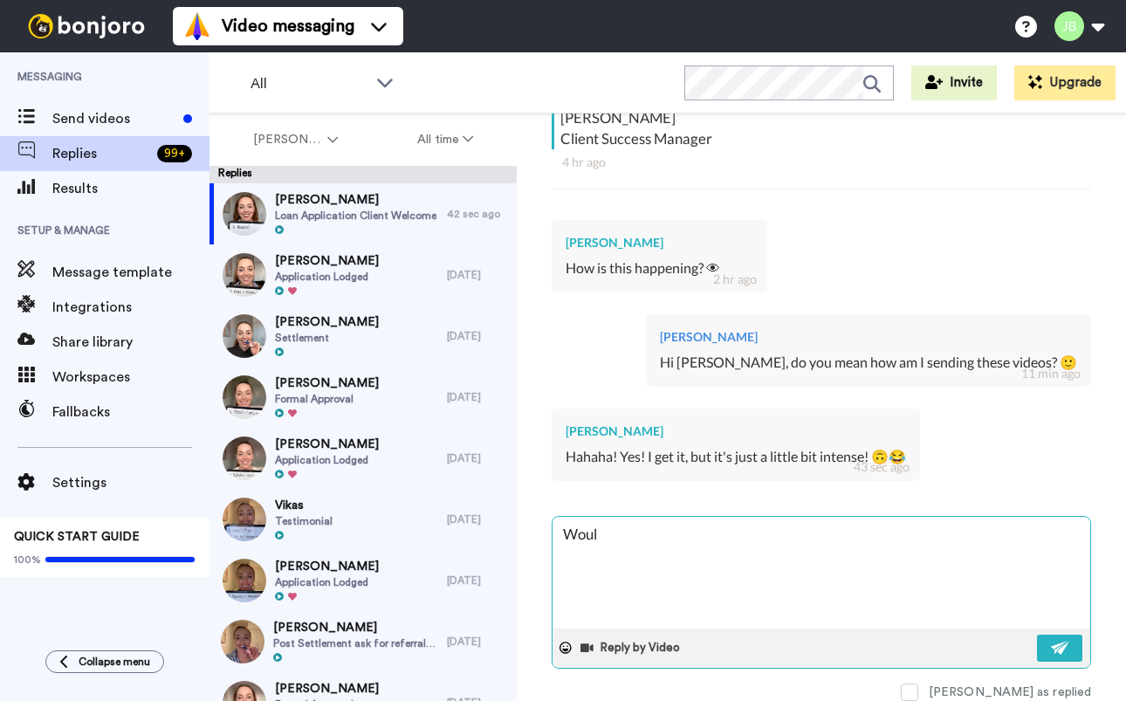
type textarea "Would"
type textarea "x"
type textarea "Would"
type textarea "x"
type textarea "Would y"
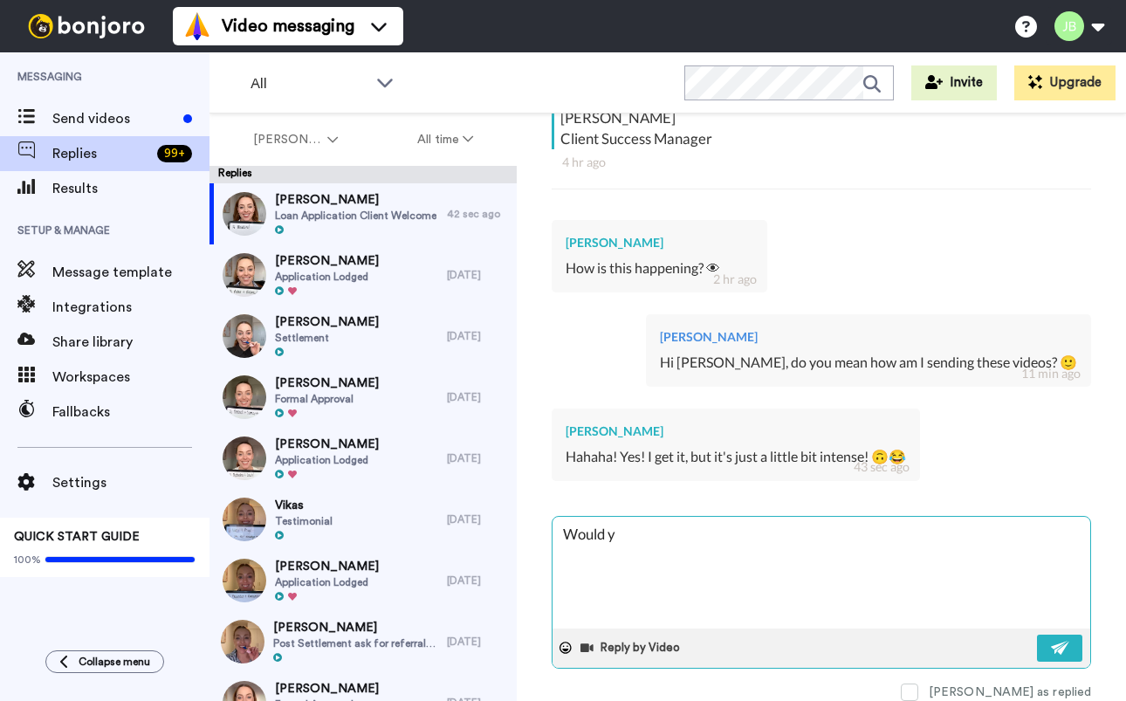
type textarea "x"
type textarea "Would yo"
type textarea "x"
type textarea "Would you"
type textarea "x"
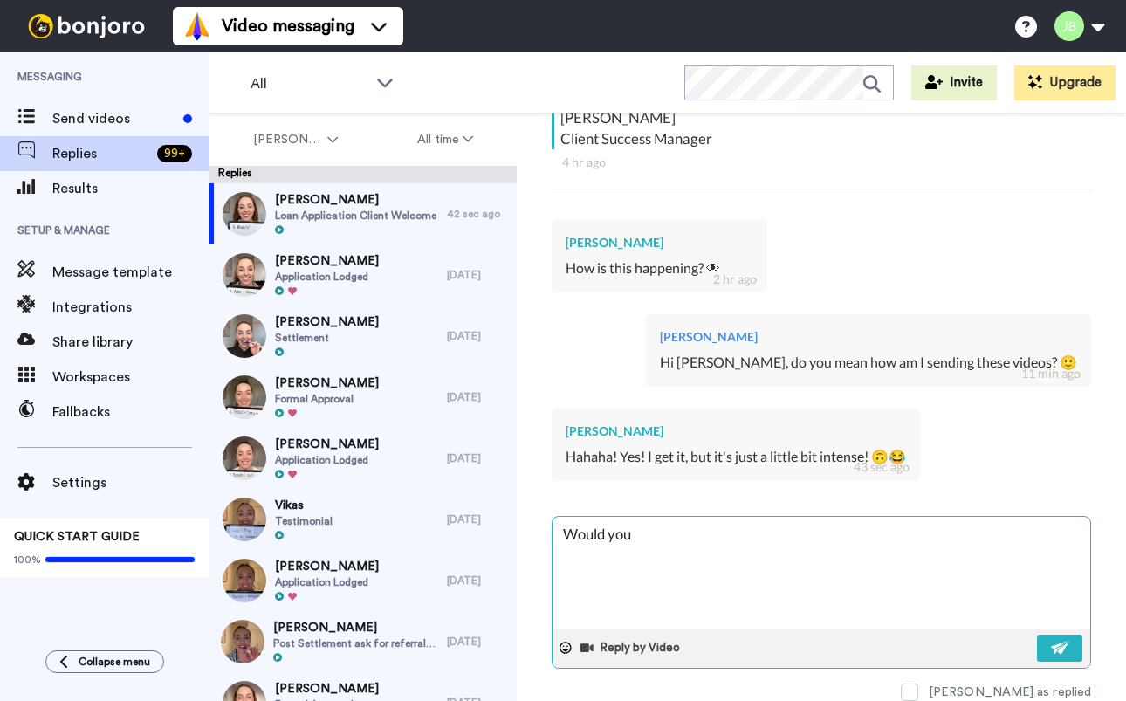
type textarea "Would you"
type textarea "x"
type textarea "Would you l"
type textarea "x"
type textarea "Would you li"
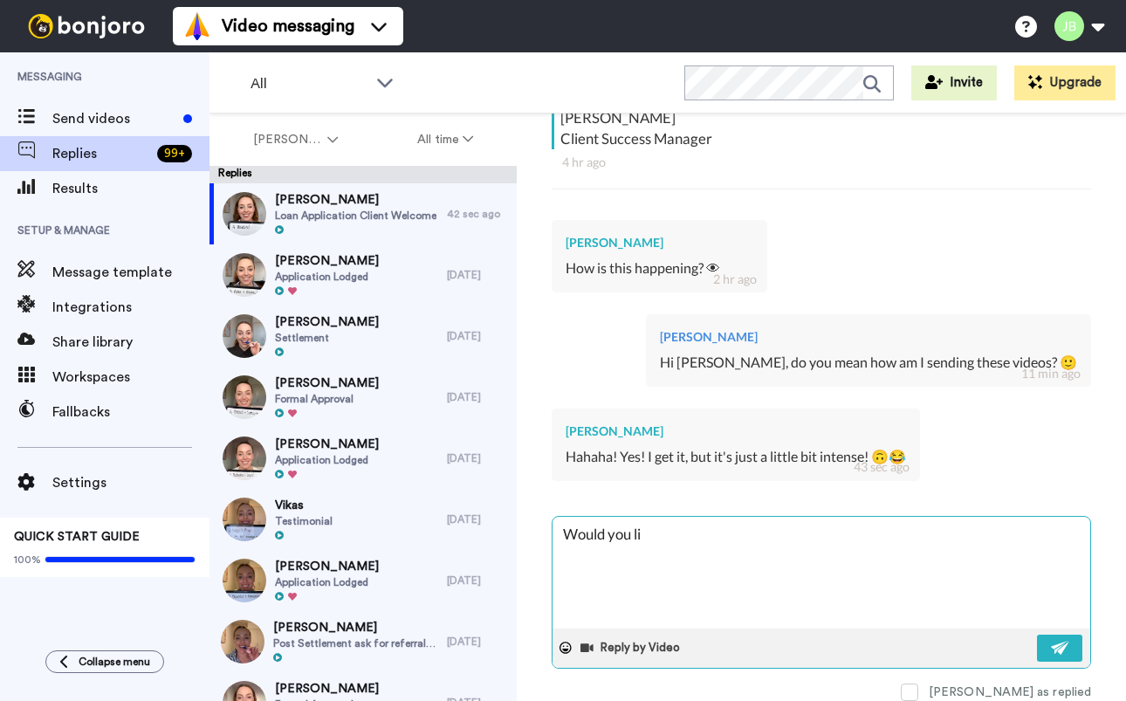
type textarea "x"
type textarea "Would you like"
type textarea "x"
type textarea "Would you like"
type textarea "x"
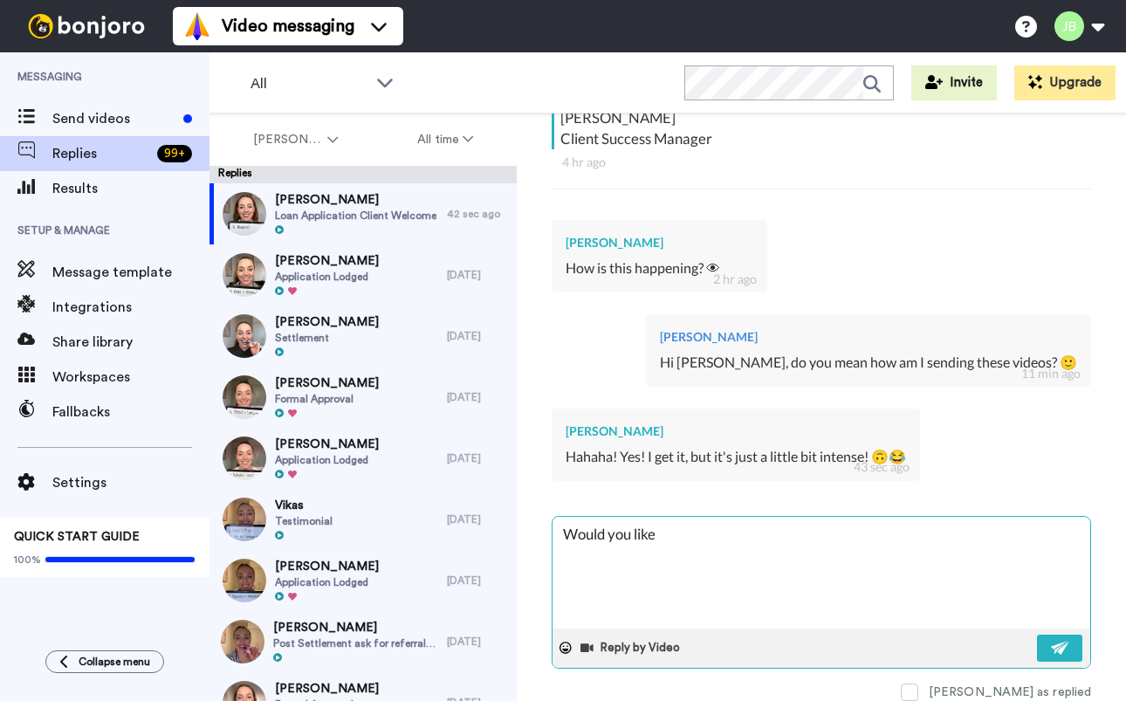
type textarea "Would you like m"
type textarea "x"
type textarea "Would you like me"
type textarea "x"
type textarea "Would you like me"
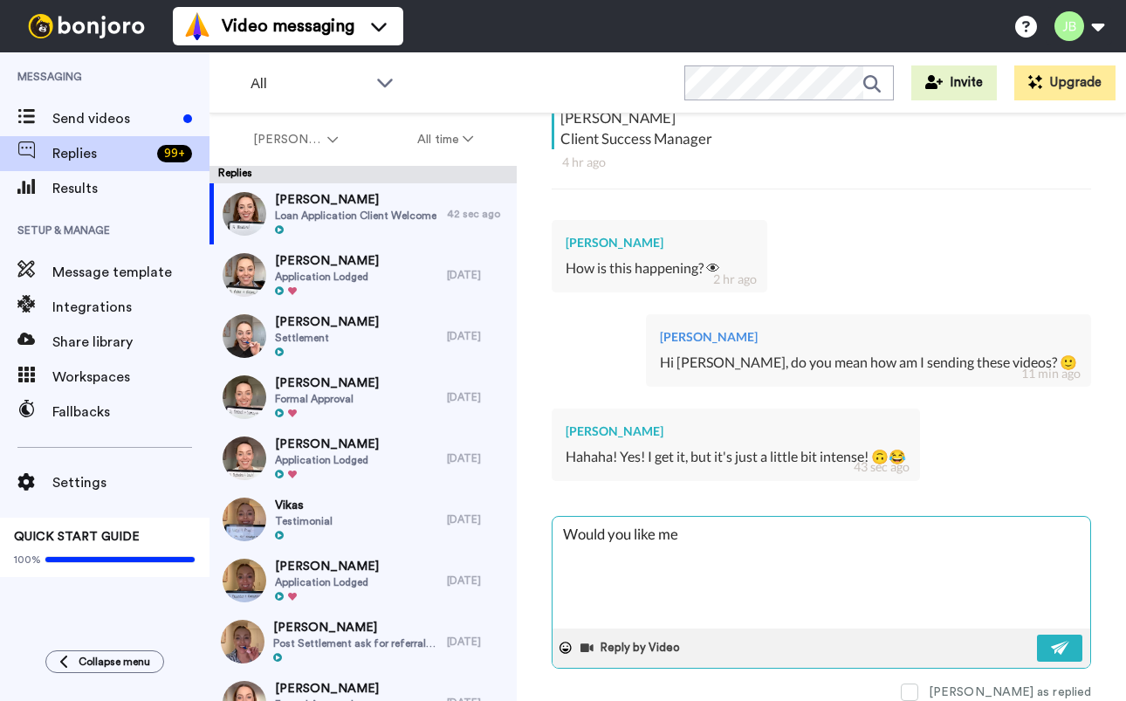
type textarea "x"
type textarea "Would you like me s"
type textarea "x"
type textarea "Would you like me st"
type textarea "x"
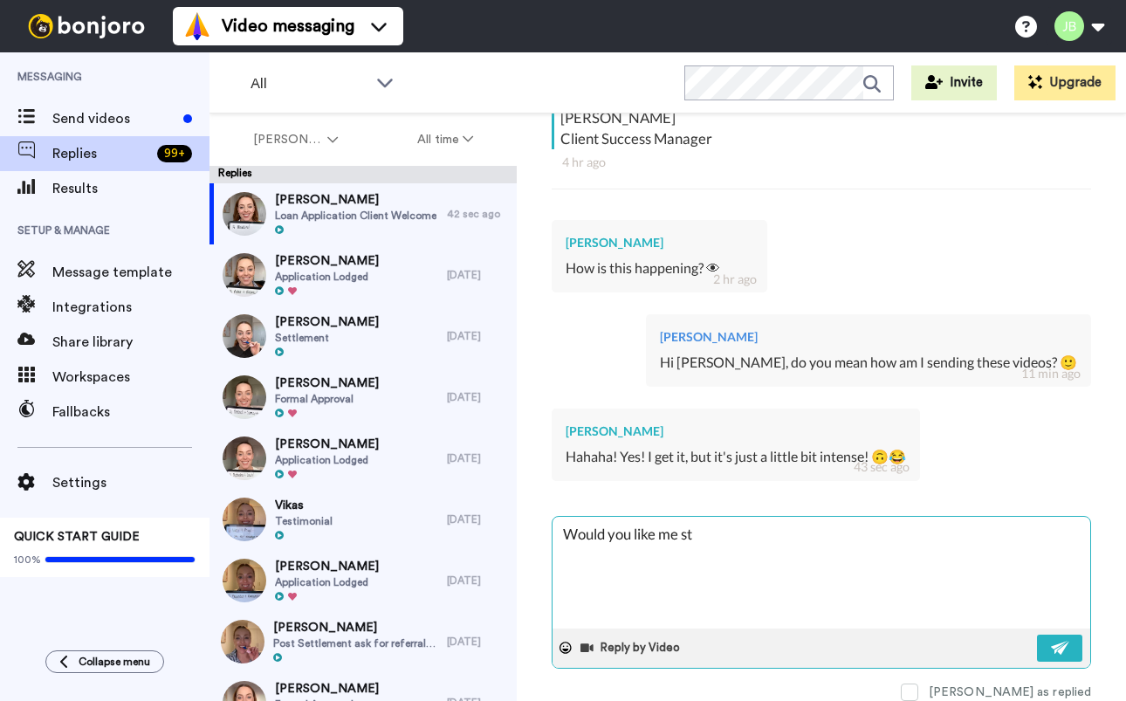
type textarea "Would you like me sto"
type textarea "x"
type textarea "Would you like me stop"
type textarea "x"
type textarea "Would you like me stop"
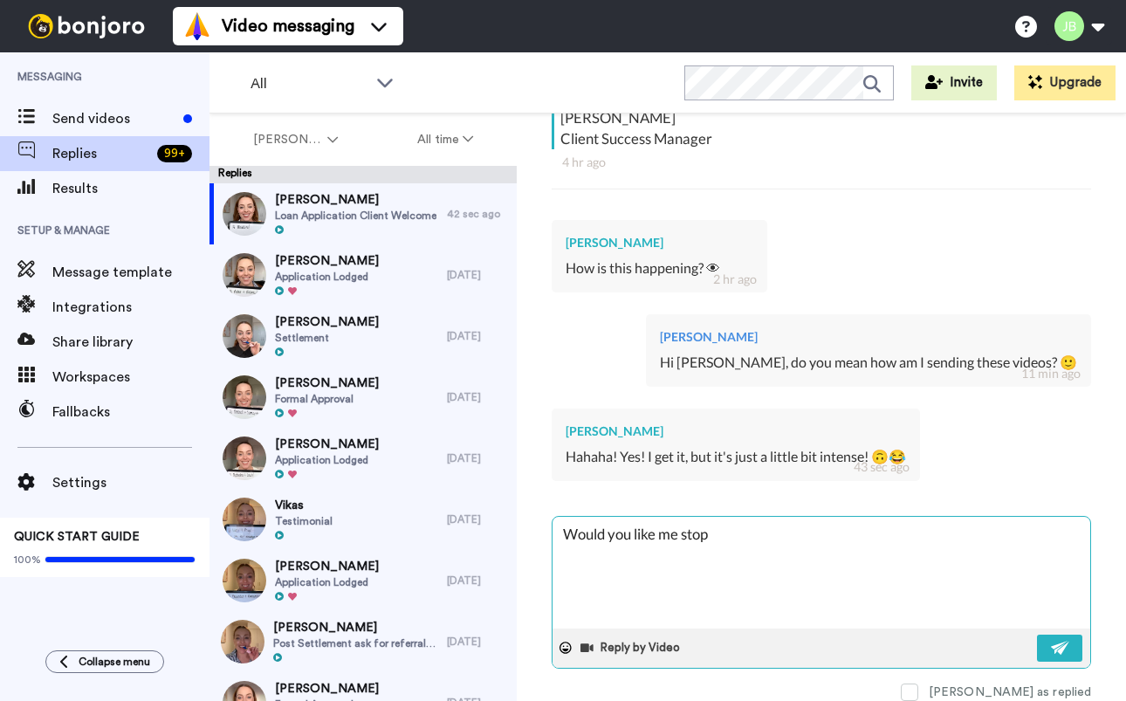
type textarea "x"
type textarea "Would you like me stop s"
type textarea "x"
type textarea "Would you like me stop se"
type textarea "x"
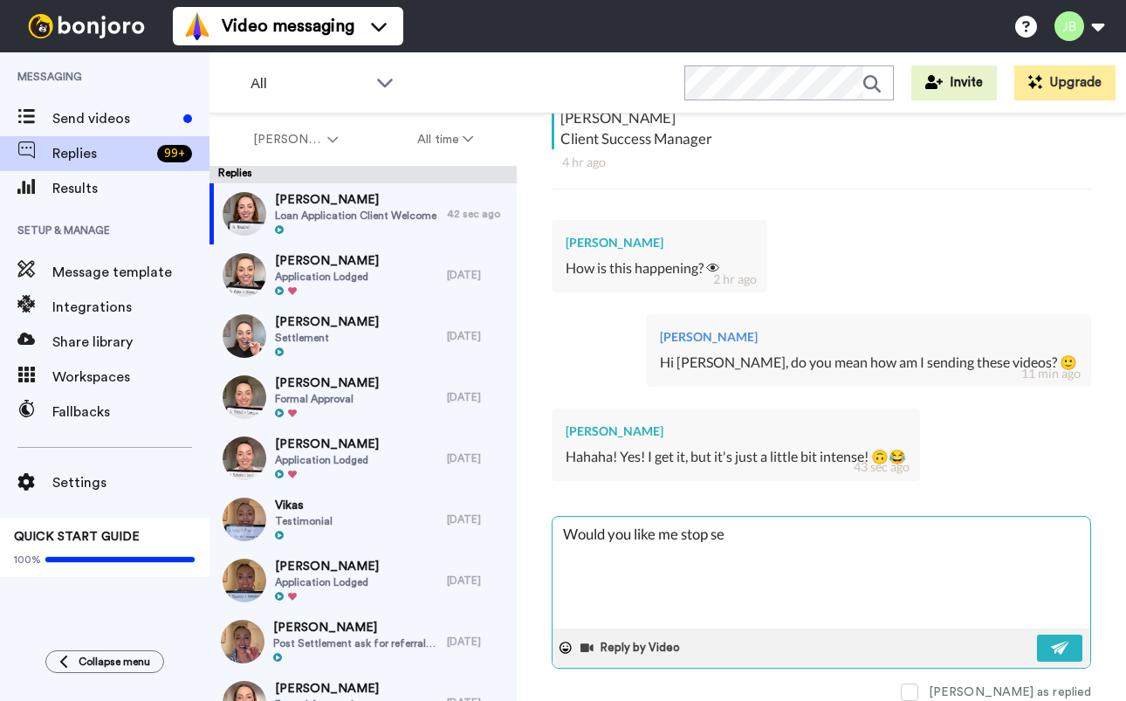
type textarea "Would you like me stop sen"
type textarea "x"
type textarea "Would you like me stop send"
type textarea "x"
type textarea "Would you like me stop sendi"
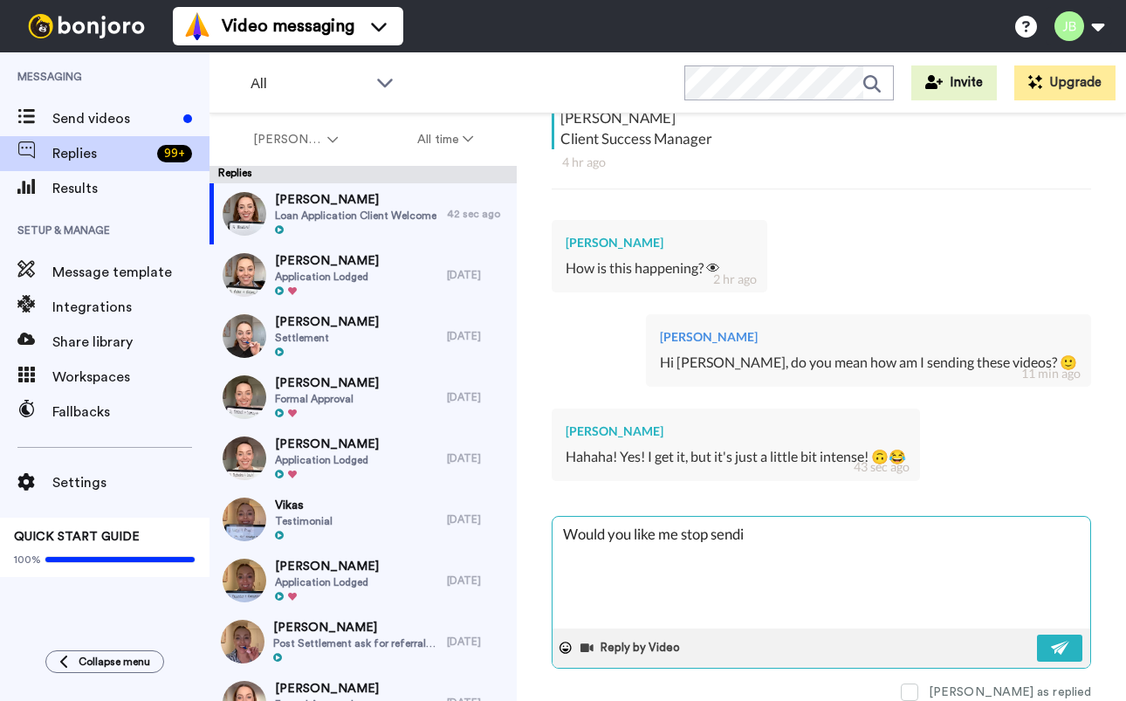
type textarea "x"
type textarea "Would you like me stop sendin"
type textarea "x"
type textarea "Would you like me stop sending"
type textarea "x"
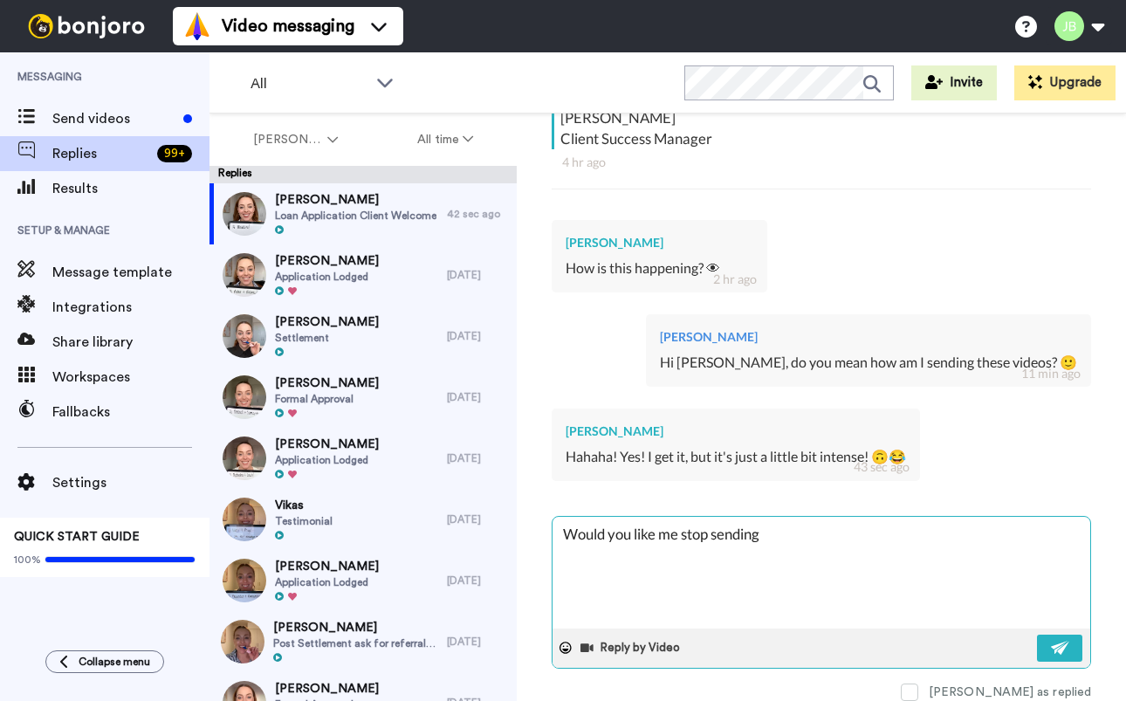
type textarea "Would you like me stop sending"
type textarea "x"
type textarea "Would you like me stop sending y"
type textarea "x"
type textarea "Would you like me stop sending yo"
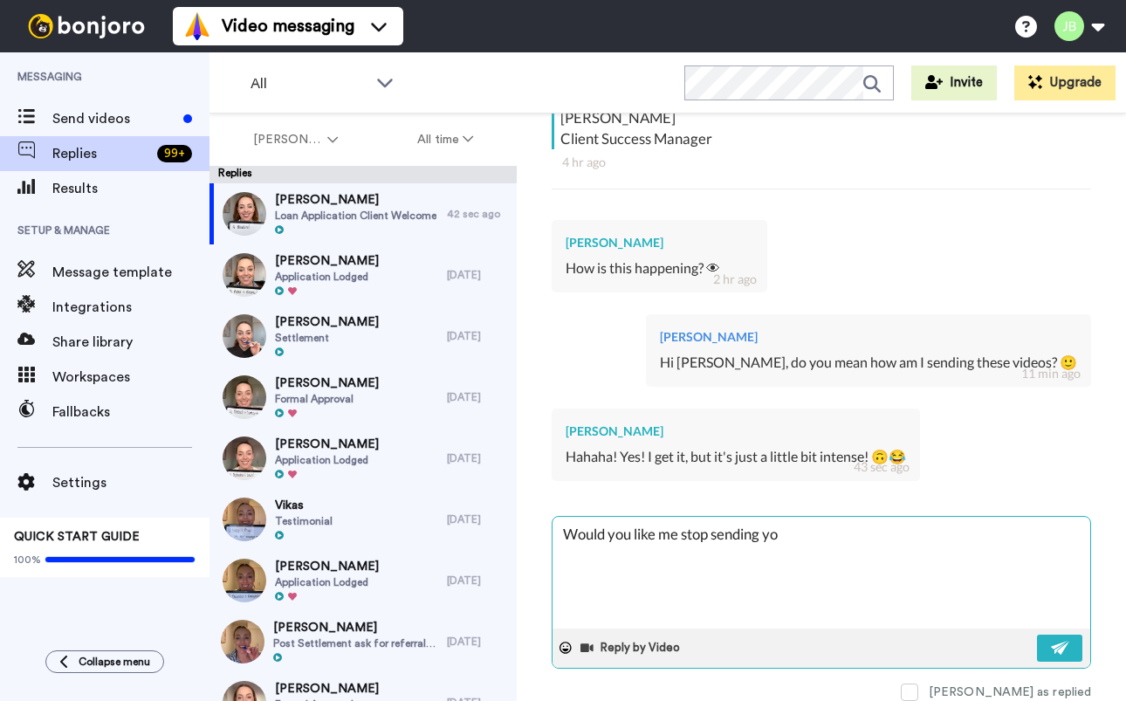
type textarea "x"
type textarea "Would you like me stop sending you"
type textarea "x"
type textarea "Would you like me stop sending you"
type textarea "x"
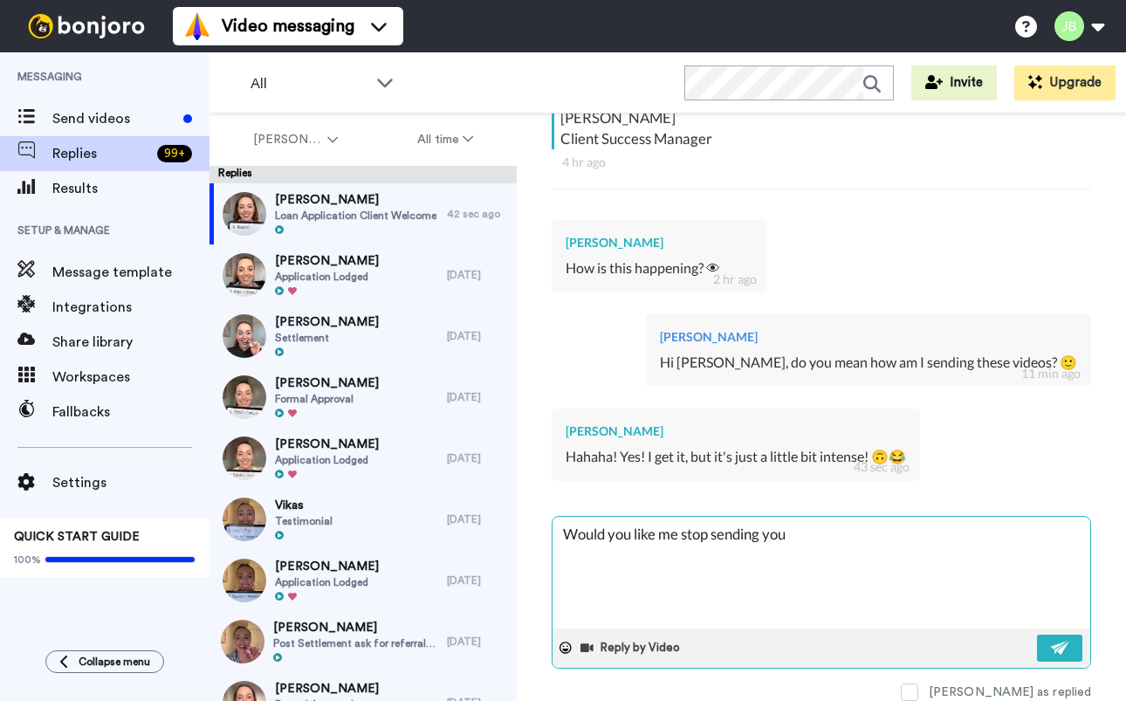
type textarea "Would you like me stop sending you h"
type textarea "x"
type textarea "Would you like me stop sending you he"
type textarea "x"
type textarea "Would you like me stop sending you h"
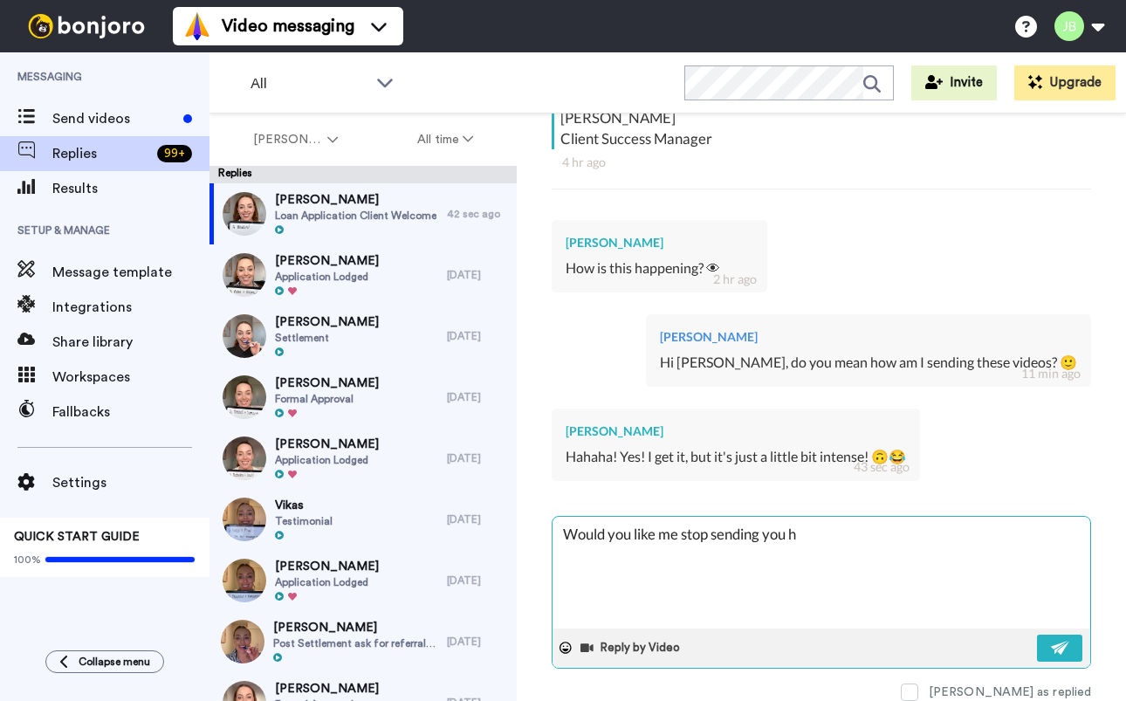
type textarea "x"
type textarea "Would you like me stop sending you"
type textarea "x"
type textarea "Would you like me stop sending you t"
type textarea "x"
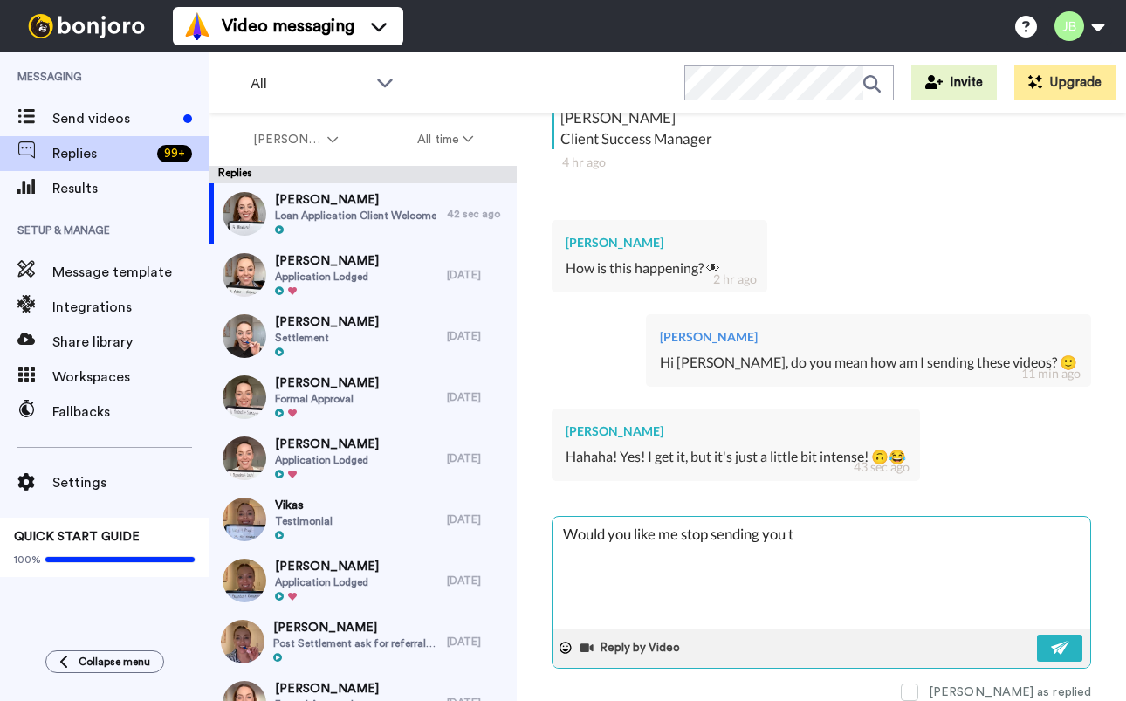
type textarea "Would you like me stop sending you th"
type textarea "x"
type textarea "Would you like me stop sending you the"
type textarea "x"
type textarea "Would you like me stop sending you thes"
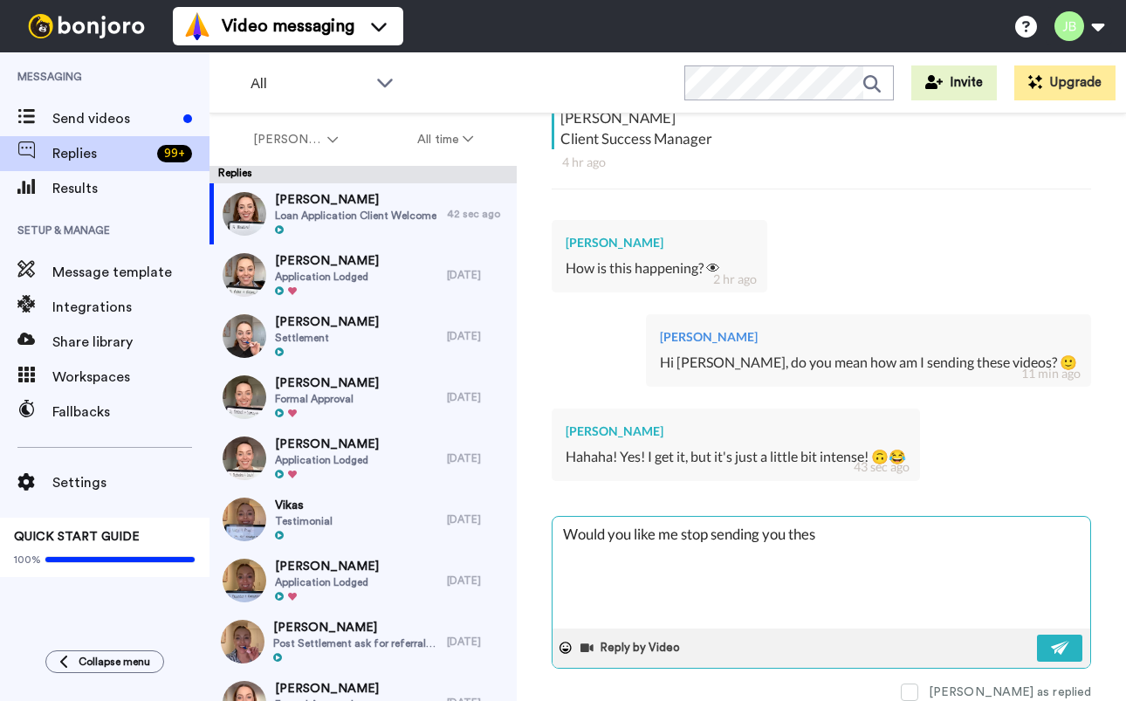
type textarea "x"
type textarea "Would you like me stop sending you these"
type textarea "x"
type textarea "Would you like me stop sending you these"
type textarea "x"
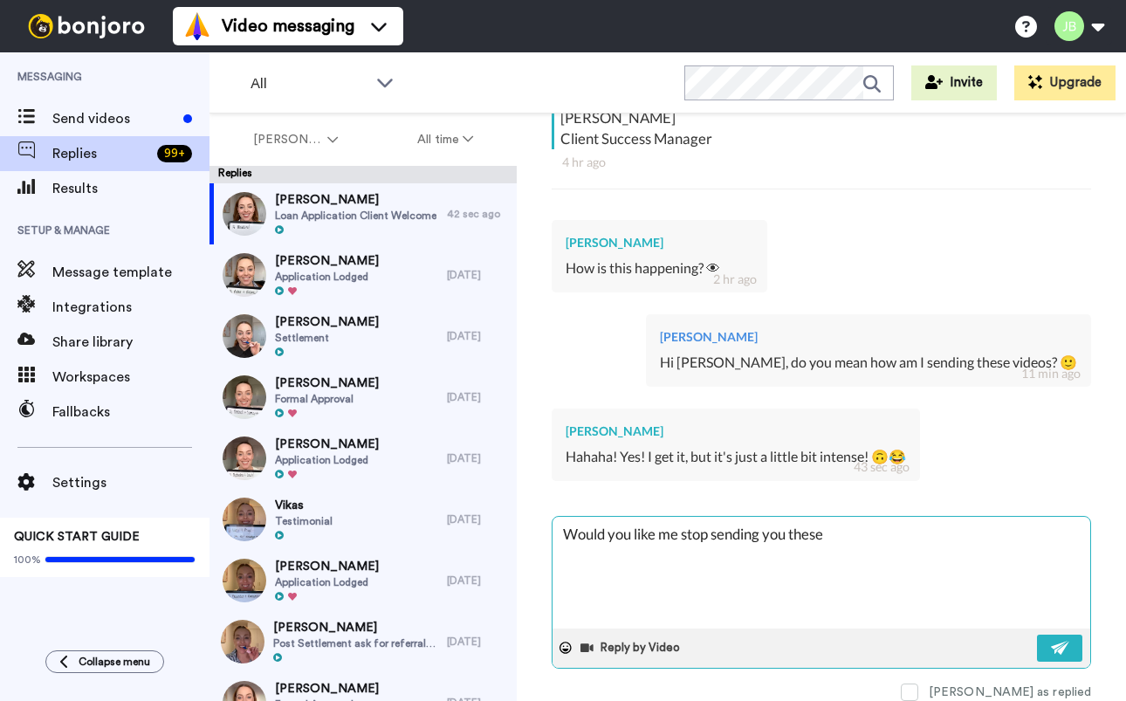
type textarea "Would you like me stop sending you these v"
type textarea "x"
type textarea "Would you like me stop sending you these vd"
type textarea "x"
type textarea "Would you like me stop sending you these vde"
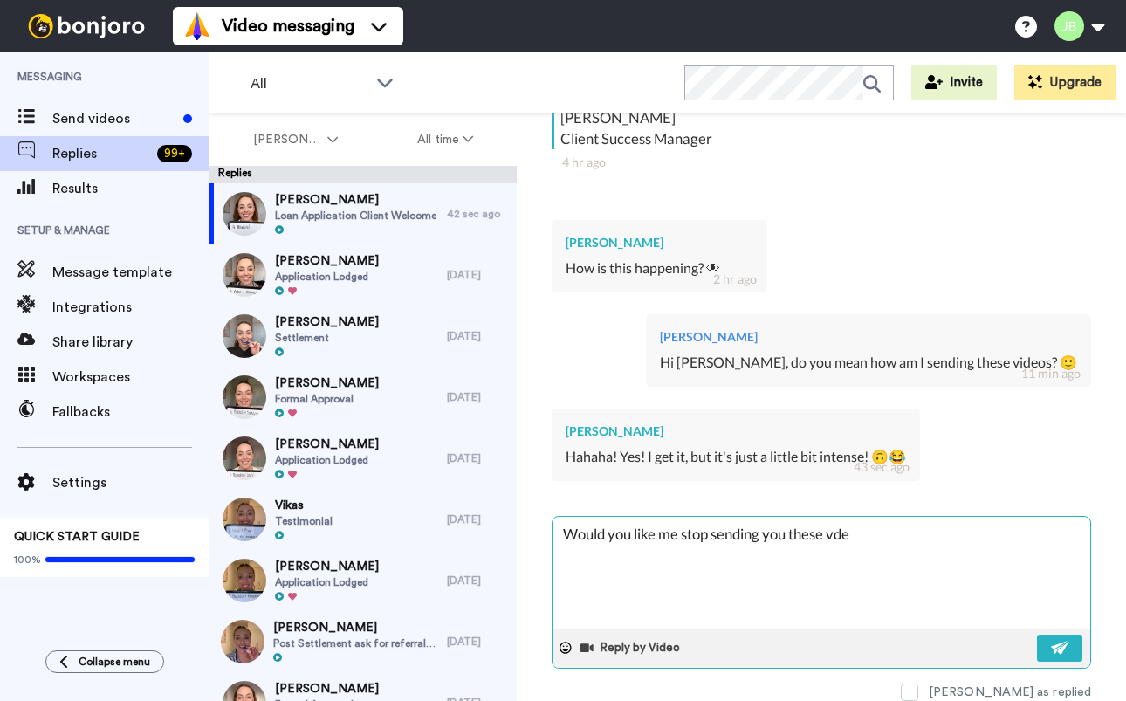
type textarea "x"
type textarea "Would you like me stop sending you these vd"
type textarea "x"
type textarea "Would you like me stop sending you these v"
type textarea "x"
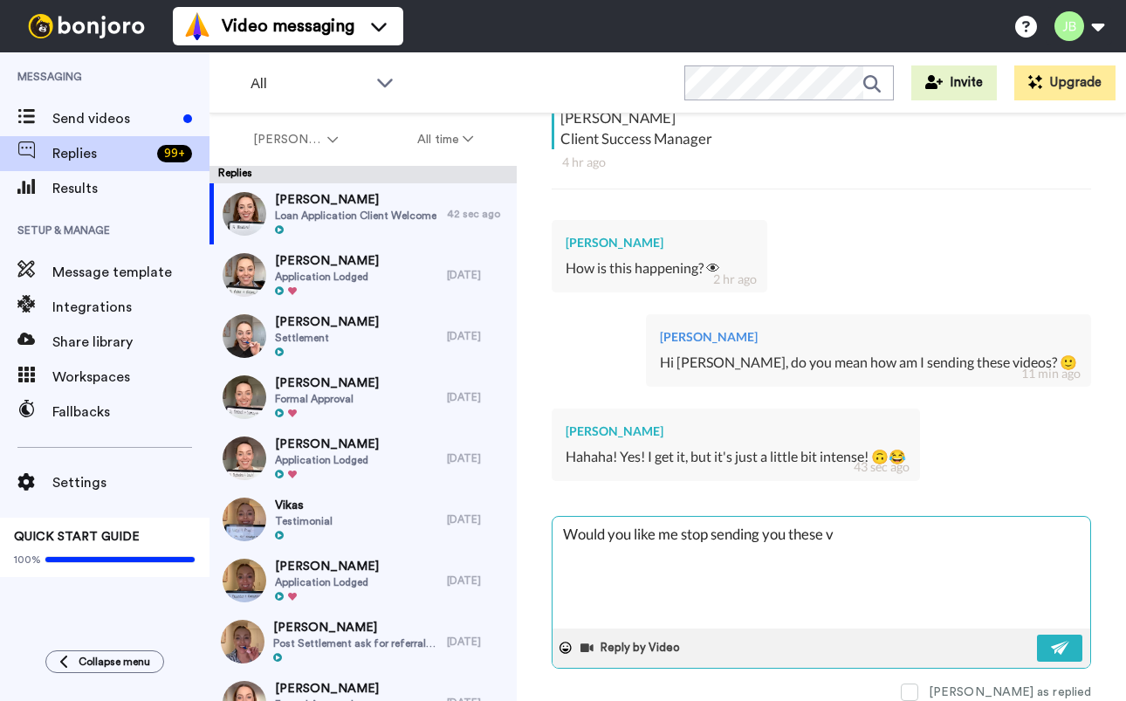
type textarea "Would you like me stop sending you these vi"
type textarea "x"
type textarea "Would you like me stop sending you these vid"
type textarea "x"
type textarea "Would you like me stop sending you these vide"
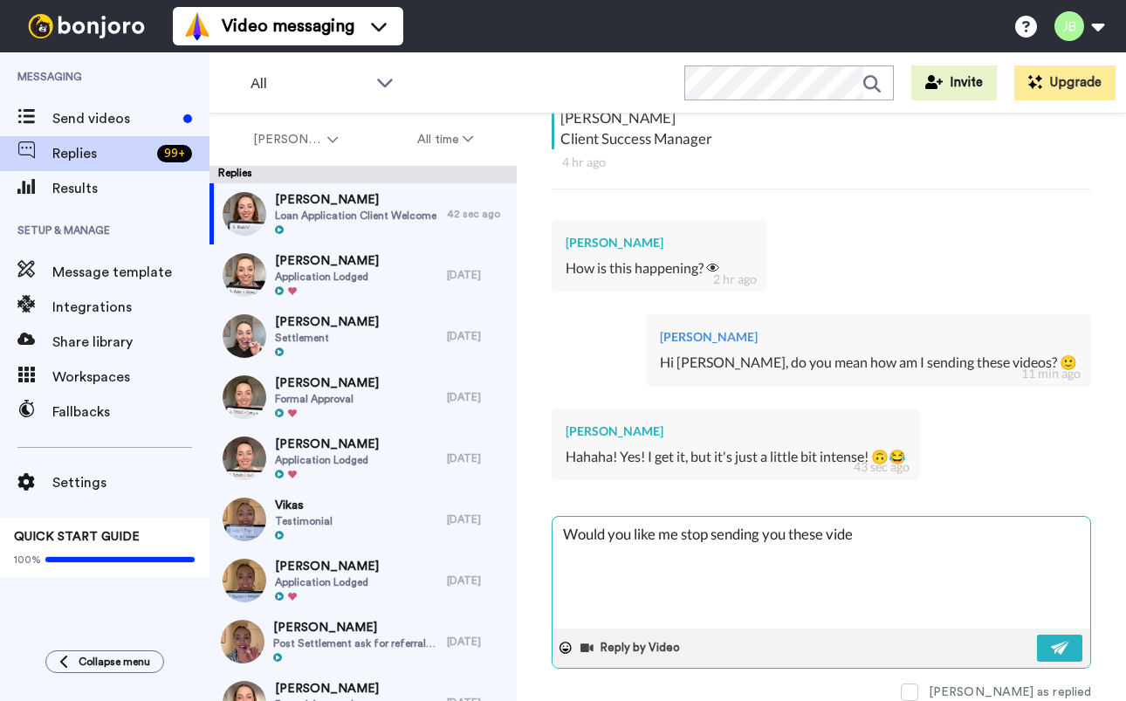
type textarea "x"
type textarea "Would you like me stop sending you these video"
type textarea "x"
type textarea "Would you like me stop sending you these video"
type textarea "x"
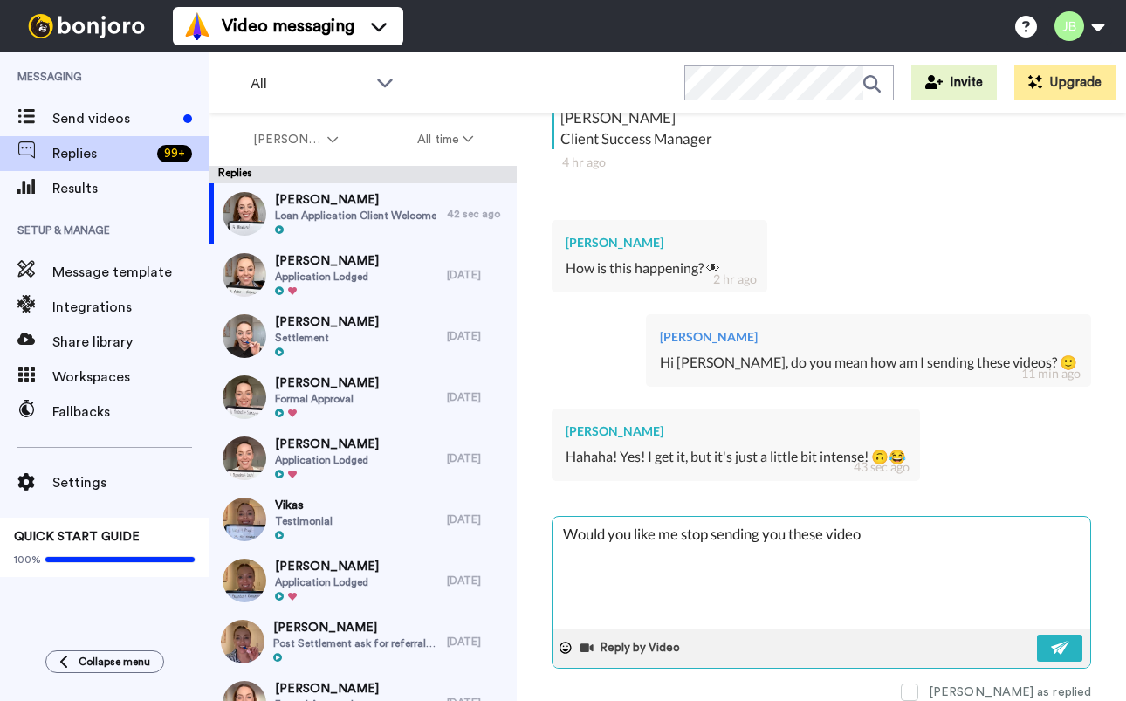
type textarea "Would you like me stop sending you these video s"
type textarea "x"
type textarea "Would you like me stop sending you these video"
type textarea "x"
type textarea "Would you like me stop sending you these video"
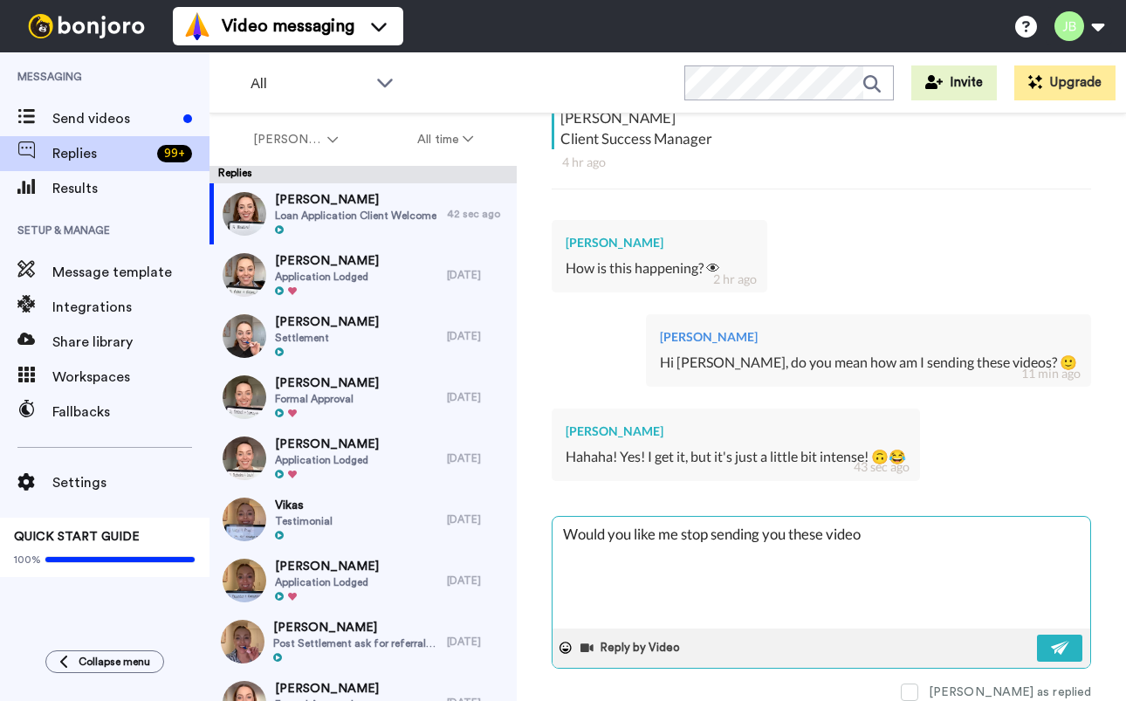
type textarea "x"
type textarea "Would you like me stop sending you these videos"
type textarea "x"
type textarea "Would you like me stop sending you these videos/"
type textarea "x"
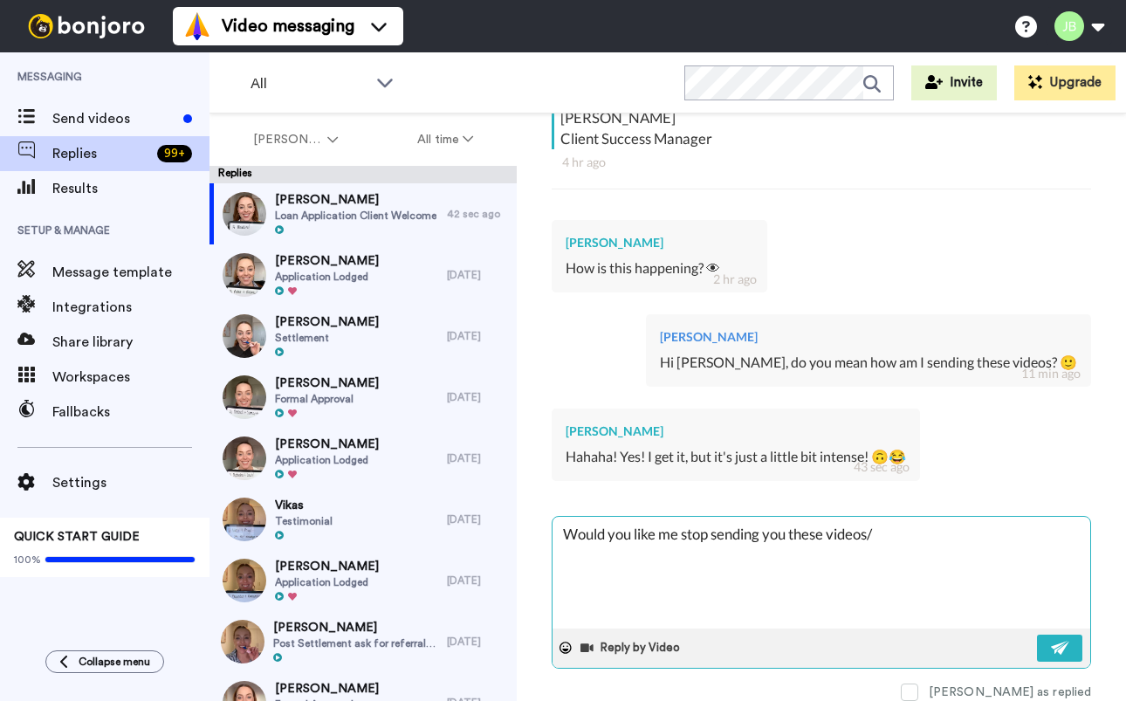
type textarea "Would you like me stop sending you these videos"
type textarea "x"
type textarea "Would you like me stop sending you these videos?"
type textarea "x"
click at [698, 520] on textarea "Would you like me stop sending you these videos?" at bounding box center [820, 573] width 537 height 112
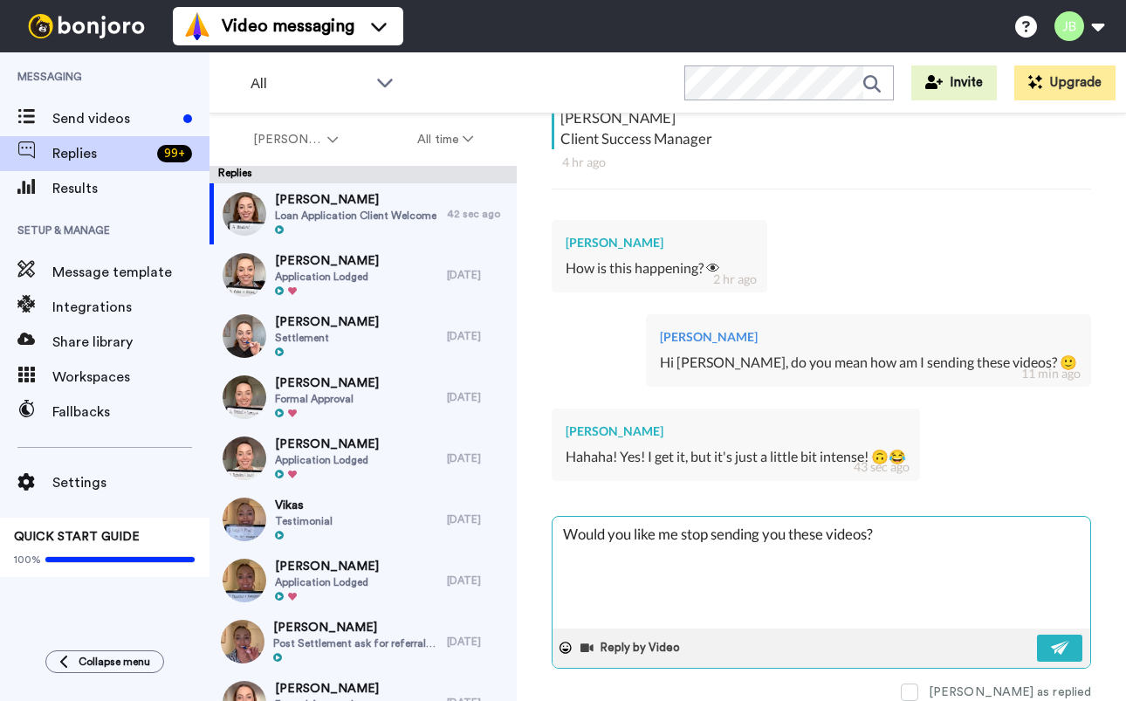
click at [601, 520] on textarea "Would you like me stop sending you these videos?" at bounding box center [820, 573] width 537 height 112
click at [733, 525] on textarea "Would you like me stop sending you these videos?" at bounding box center [820, 573] width 537 height 112
click at [835, 524] on textarea "Would you like me stop sending you these videos?" at bounding box center [820, 573] width 537 height 112
click at [956, 519] on textarea "Would you like me stop sending you these videos?" at bounding box center [820, 573] width 537 height 112
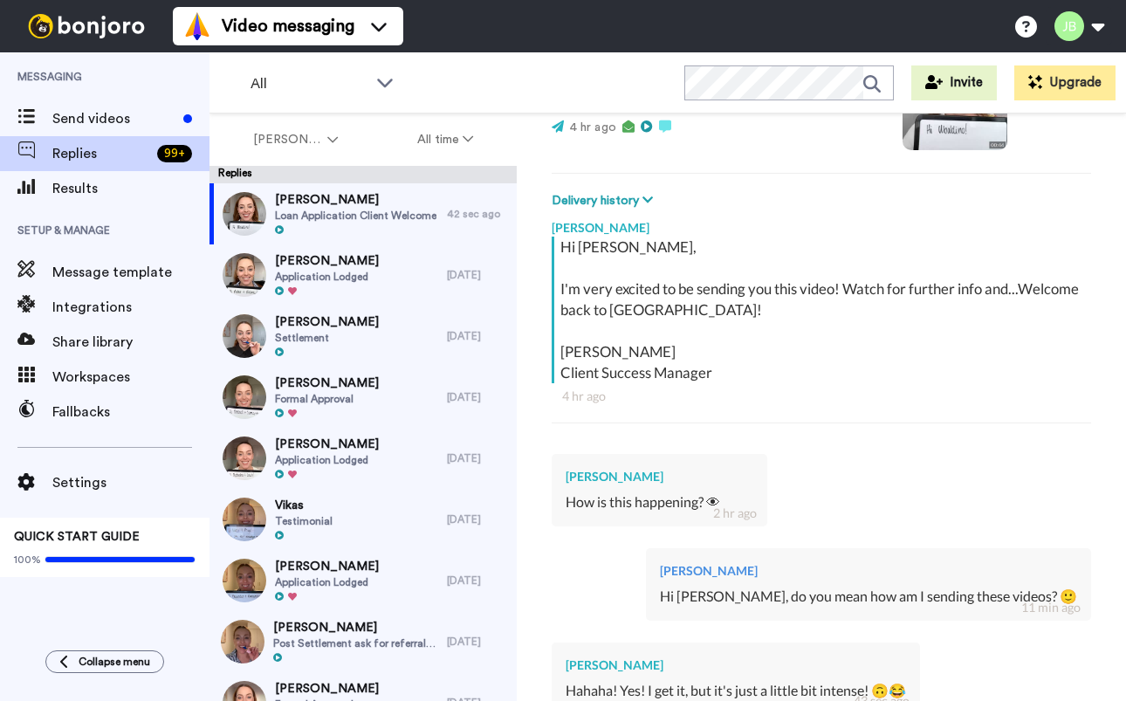
scroll to position [0, 0]
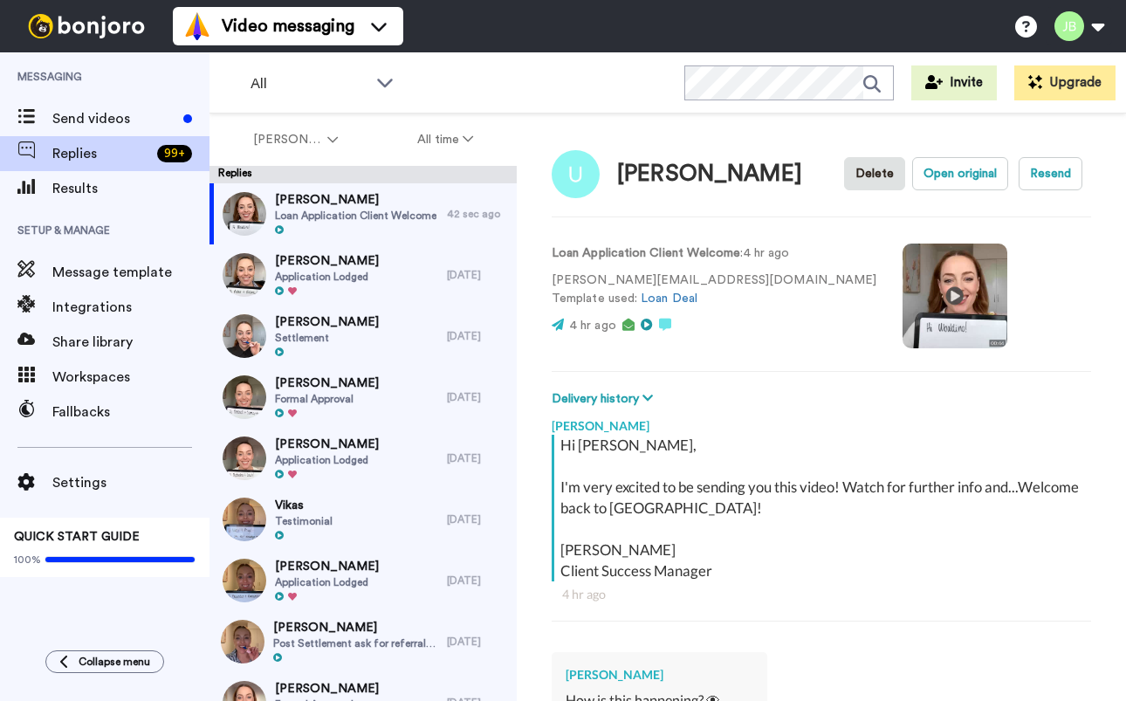
type textarea "Would you like me stop sending you these videos?"
drag, startPoint x: 607, startPoint y: 281, endPoint x: 565, endPoint y: 281, distance: 41.9
click at [565, 281] on p "u.mantelli@gmail.com Template used: Loan Deal" at bounding box center [713, 289] width 325 height 37
copy p "mantelli"
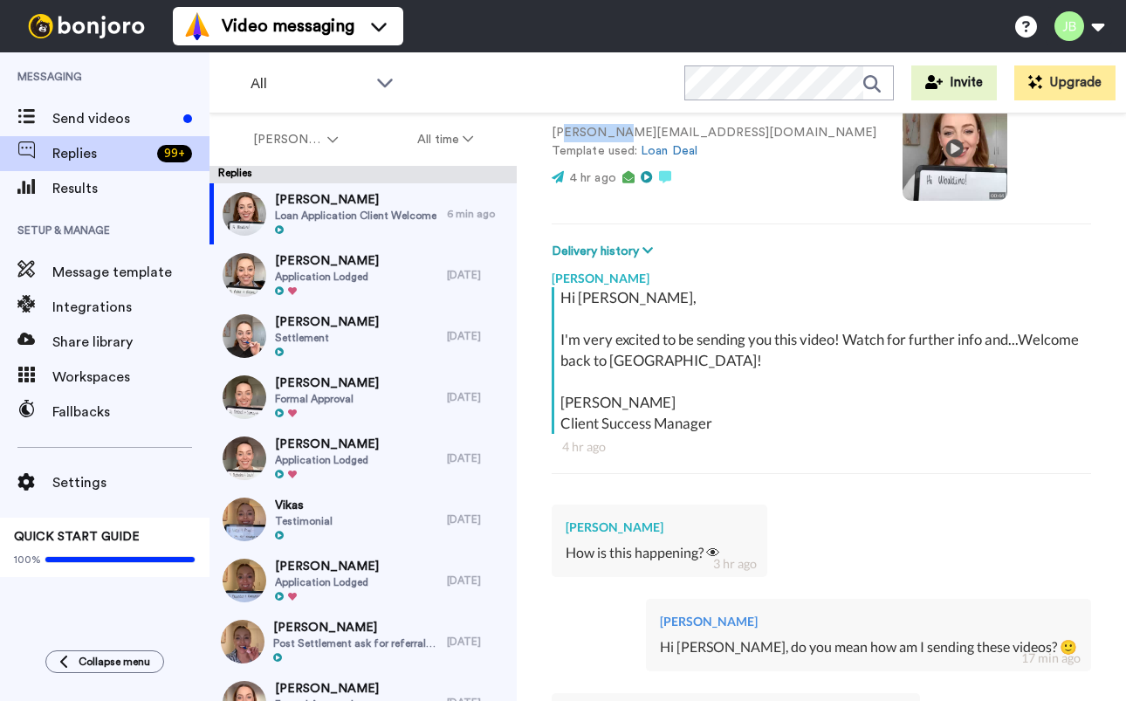
scroll to position [442, 0]
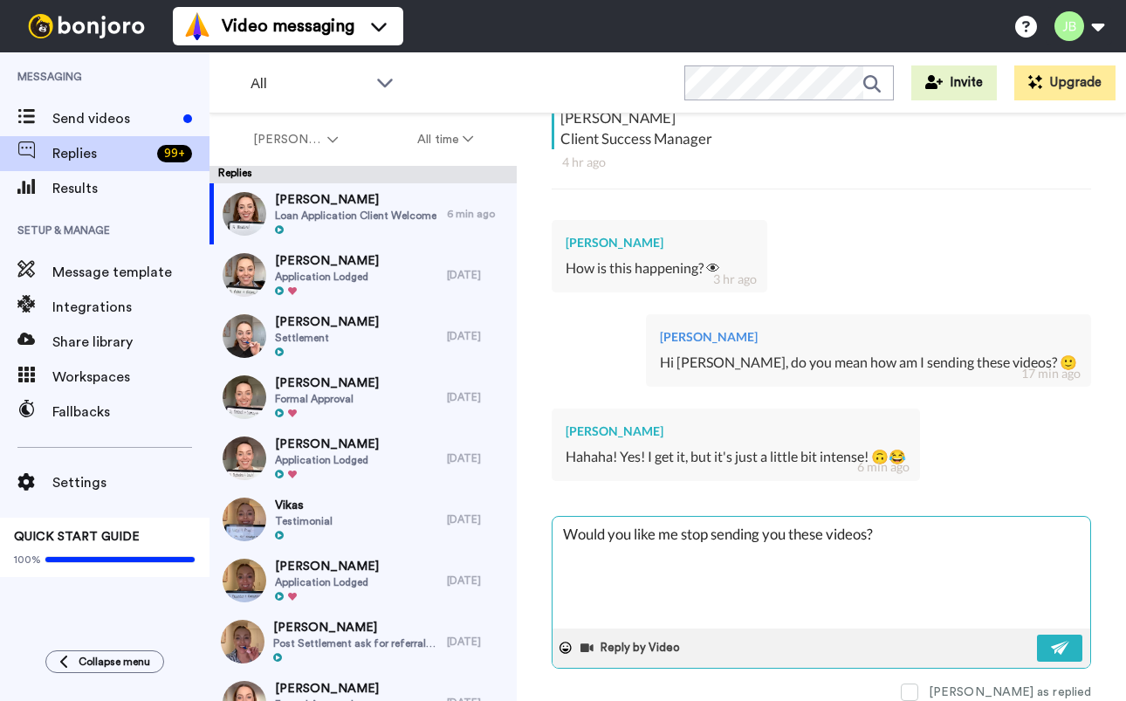
click at [634, 532] on textarea "Would you like me stop sending you these videos?" at bounding box center [820, 573] width 537 height 112
click at [760, 524] on textarea "Would you like me stop sending you these videos?" at bounding box center [820, 573] width 537 height 112
click at [564, 522] on textarea "Would you like me stop sending you these videos?" at bounding box center [820, 573] width 537 height 112
click at [822, 524] on textarea "Would you like me stop sending you these videos?" at bounding box center [820, 573] width 537 height 112
click at [923, 521] on textarea "Would you like me stop sending you these videos?" at bounding box center [820, 573] width 537 height 112
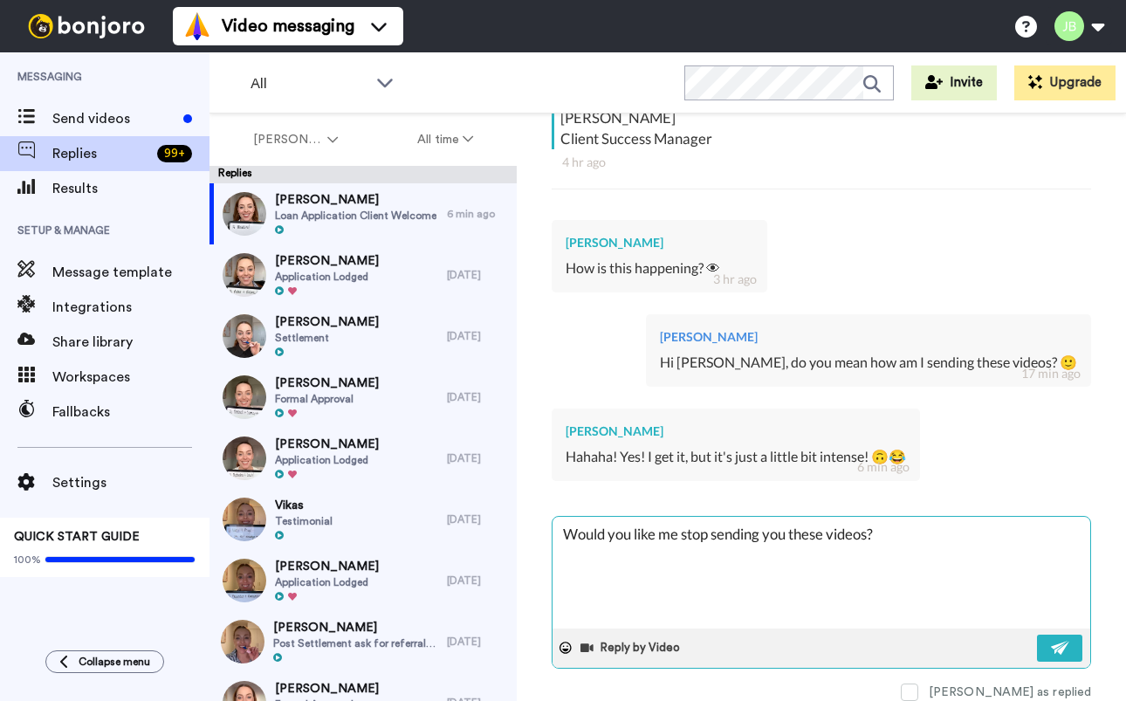
click at [563, 522] on textarea "Would you like me stop sending you these videos?" at bounding box center [820, 573] width 537 height 112
type textarea "x"
type textarea "HWould you like me stop sending you these videos?"
type textarea "x"
type textarea "HiWould you like me stop sending you these videos?"
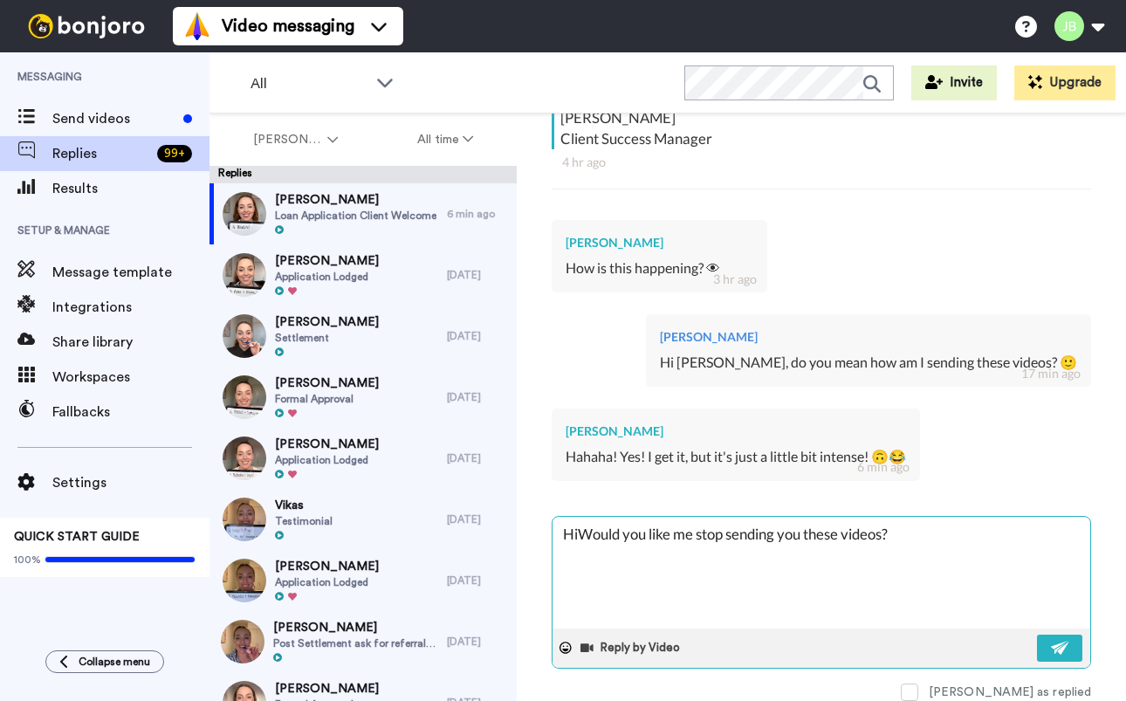
type textarea "x"
type textarea "Hi Would you like me stop sending you these videos?"
type textarea "x"
type textarea "Hi UWould you like me stop sending you these videos?"
type textarea "x"
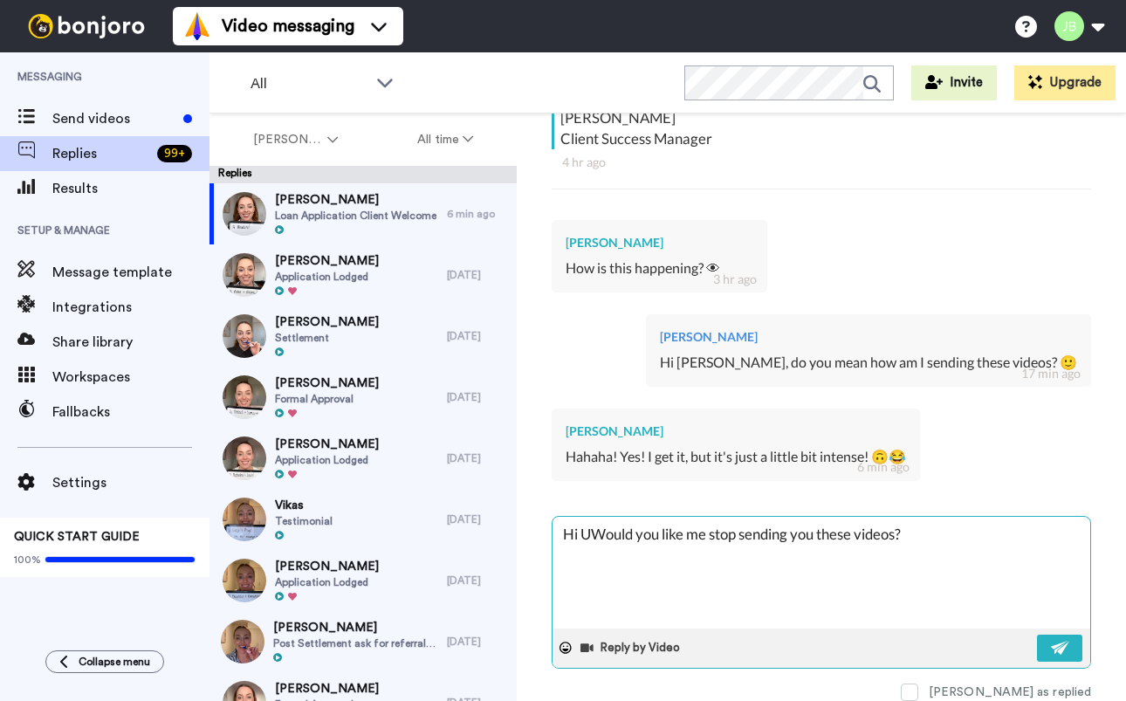
type textarea "Hi UbWould you like me stop sending you these videos?"
type textarea "x"
type textarea "Hi UbaWould you like me stop sending you these videos?"
type textarea "x"
type textarea "Hi UbalWould you like me stop sending you these videos?"
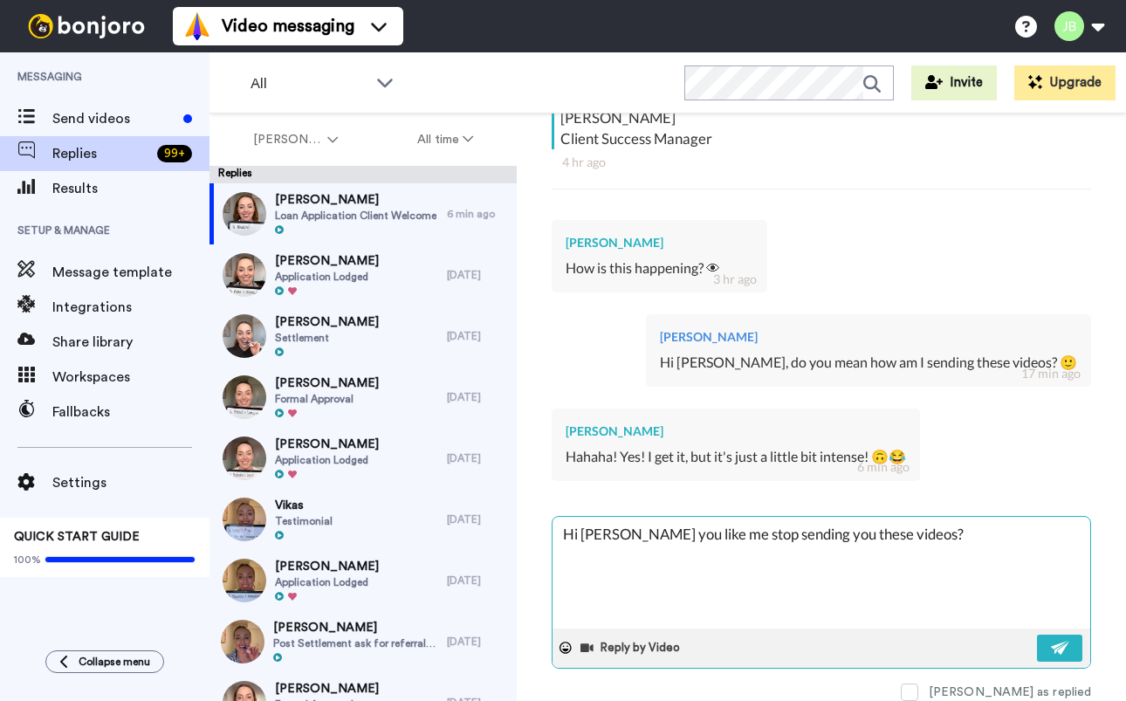
type textarea "x"
type textarea "Hi UbaldWould you like me stop sending you these videos?"
type textarea "x"
type textarea "Hi UbaldiWould you like me stop sending you these videos?"
type textarea "x"
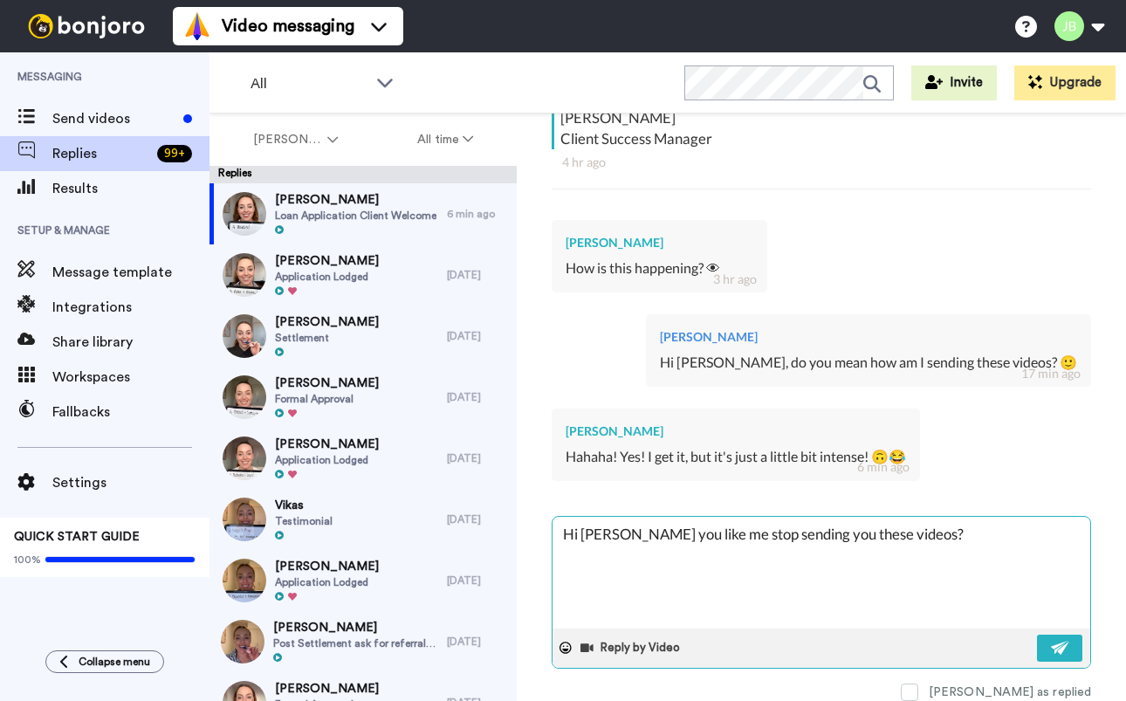
type textarea "Hi UbaldinWould you like me stop sending you these videos?"
type textarea "x"
type textarea "Hi UbaldinoWould you like me stop sending you these videos?"
type textarea "x"
type textarea "Hi Ubaldino Would you like me stop sending you these videos?"
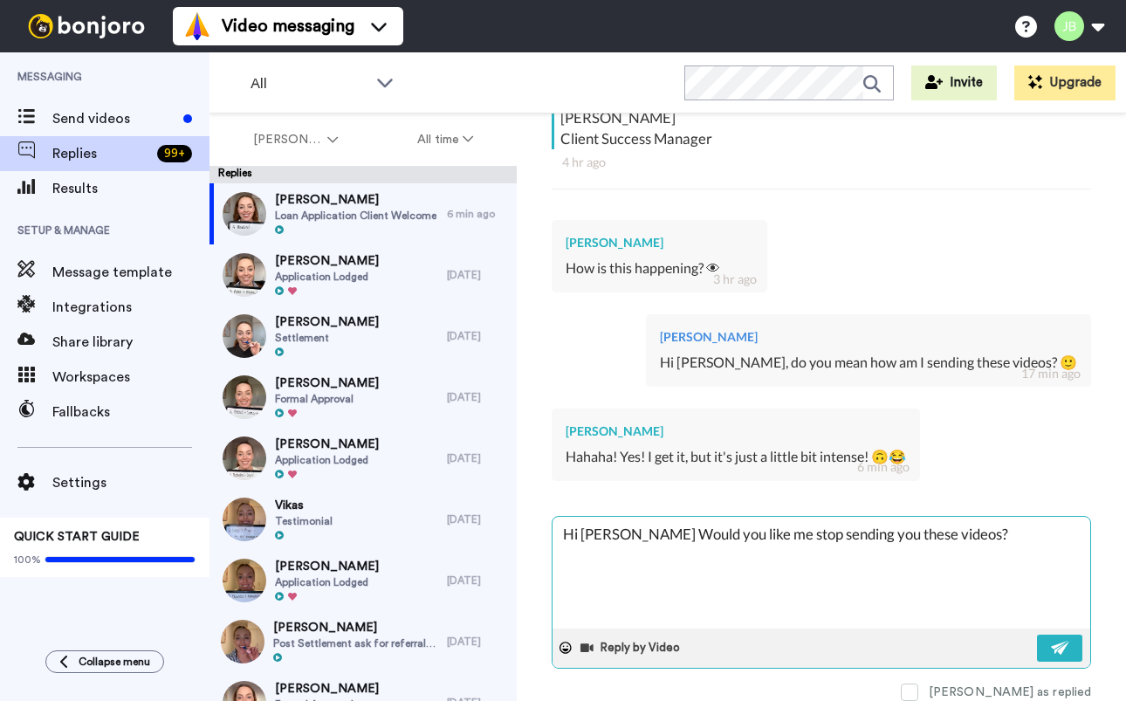
type textarea "x"
type textarea "Hi UbaldinoWould you like me stop sending you these videos?"
type textarea "x"
type textarea "Hi Ubaldino,Would you like me stop sending you these videos?"
type textarea "x"
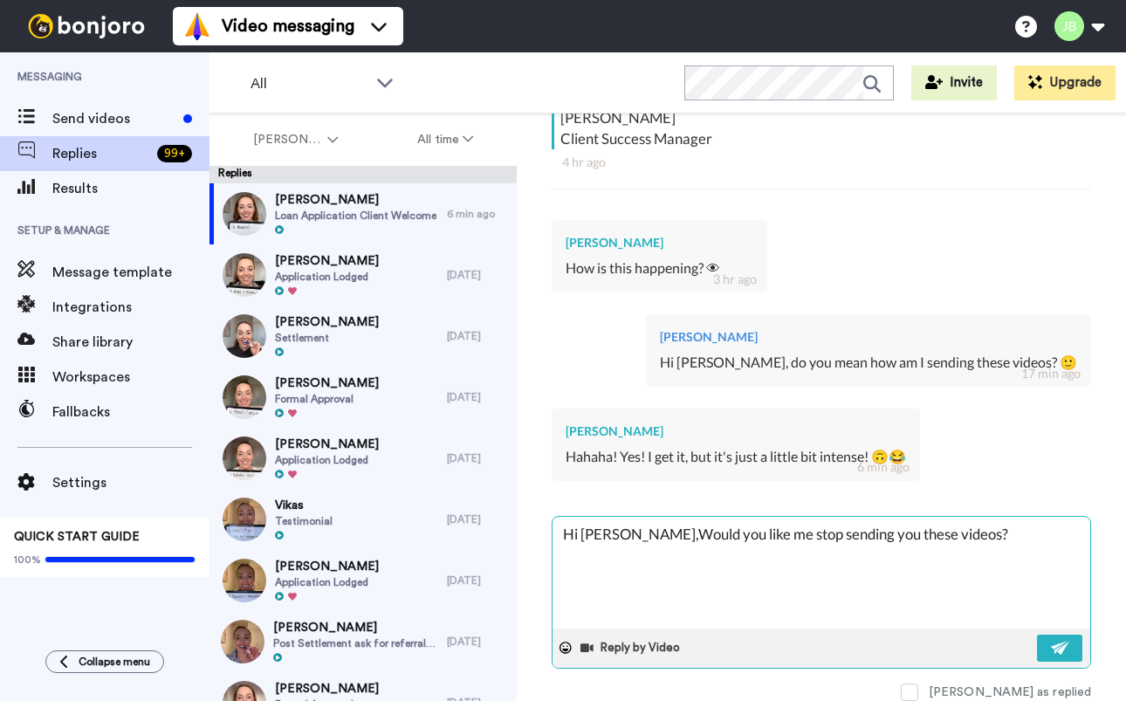
type textarea "Hi Ubaldino, Would you like me stop sending you these videos?"
click at [798, 528] on textarea "Hi Ubaldino, Would you like me stop sending you these videos?" at bounding box center [820, 573] width 537 height 112
click at [877, 523] on textarea "Hi Ubaldino, Would you like me stop sending you these videos?" at bounding box center [820, 573] width 537 height 112
click at [985, 524] on textarea "Hi Ubaldino, Would you like me stop sending you these videos?" at bounding box center [820, 573] width 537 height 112
drag, startPoint x: 765, startPoint y: 524, endPoint x: 879, endPoint y: 521, distance: 113.5
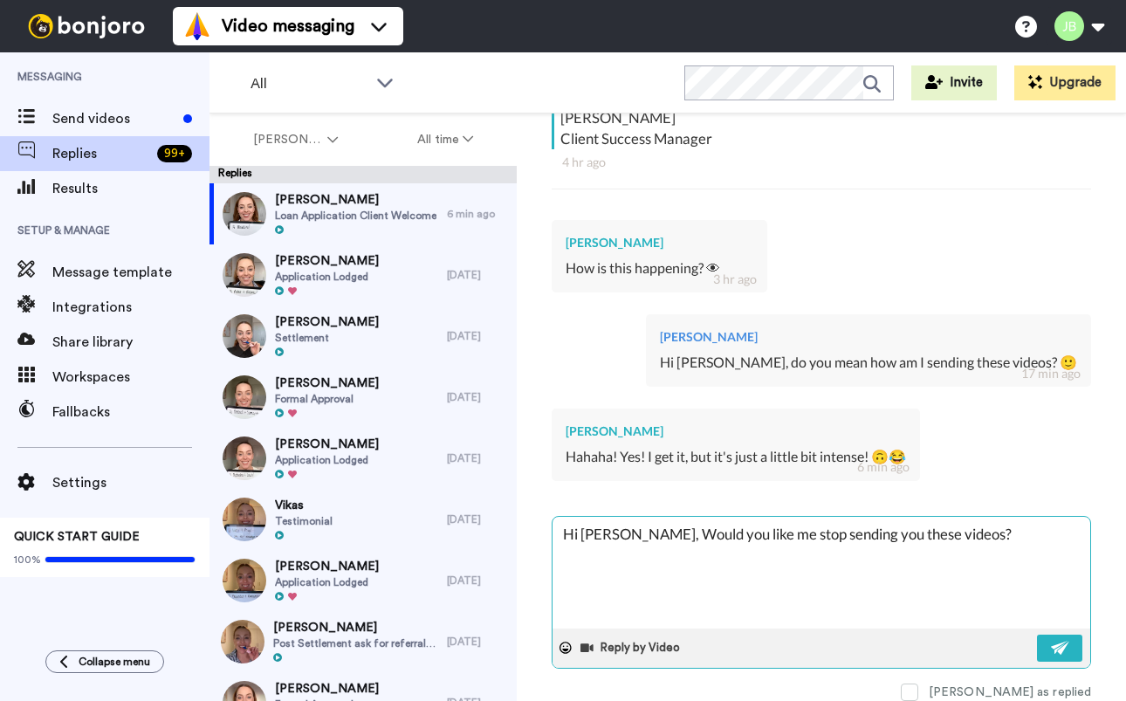
click at [765, 524] on textarea "Hi Ubaldino, Would you like me stop sending you these videos?" at bounding box center [820, 573] width 537 height 112
type textarea "x"
type textarea "Hi Ubaldino, Would you like me tstop sending you these videos?"
type textarea "x"
type textarea "Hi Ubaldino, Would you like me tostop sending you these videos?"
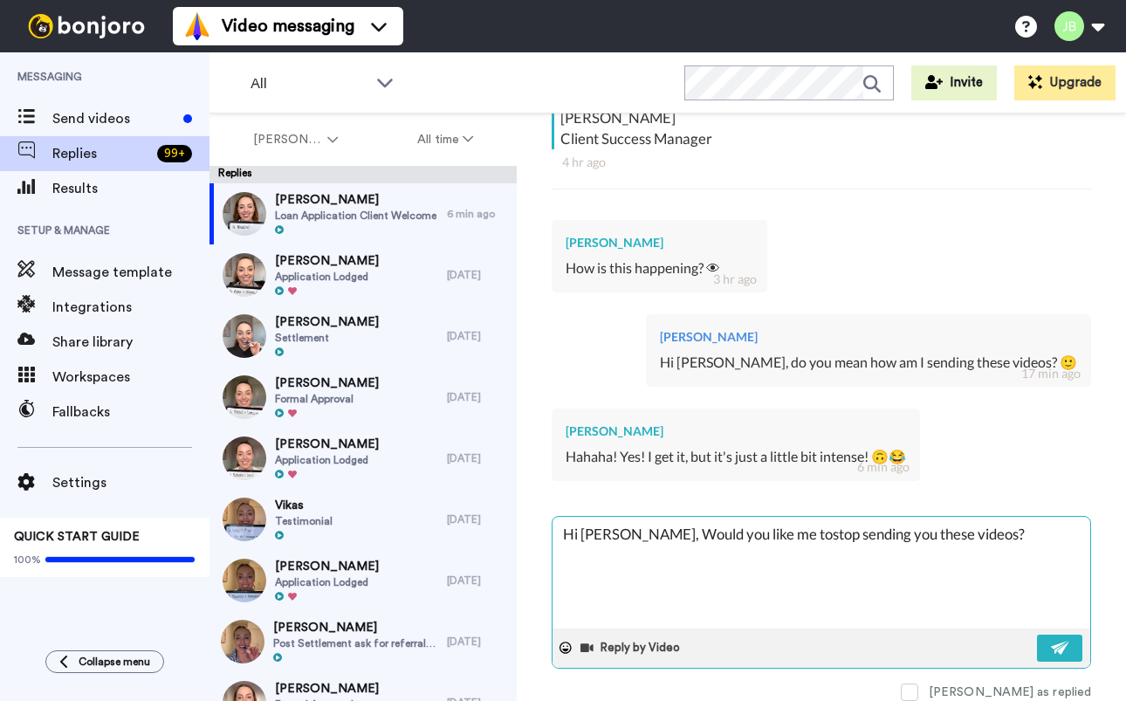
type textarea "x"
click at [857, 528] on textarea "Hi Ubaldino, Would you like me to stop sending you these videos?" at bounding box center [820, 573] width 537 height 112
click at [1024, 521] on textarea "Hi Ubaldino, Would you like me to stop sending you these videos?" at bounding box center [820, 573] width 537 height 112
type textarea "Hi Ubaldino, Would you like me to stop sending you these videos?"
click at [1050, 640] on img at bounding box center [1059, 647] width 19 height 14
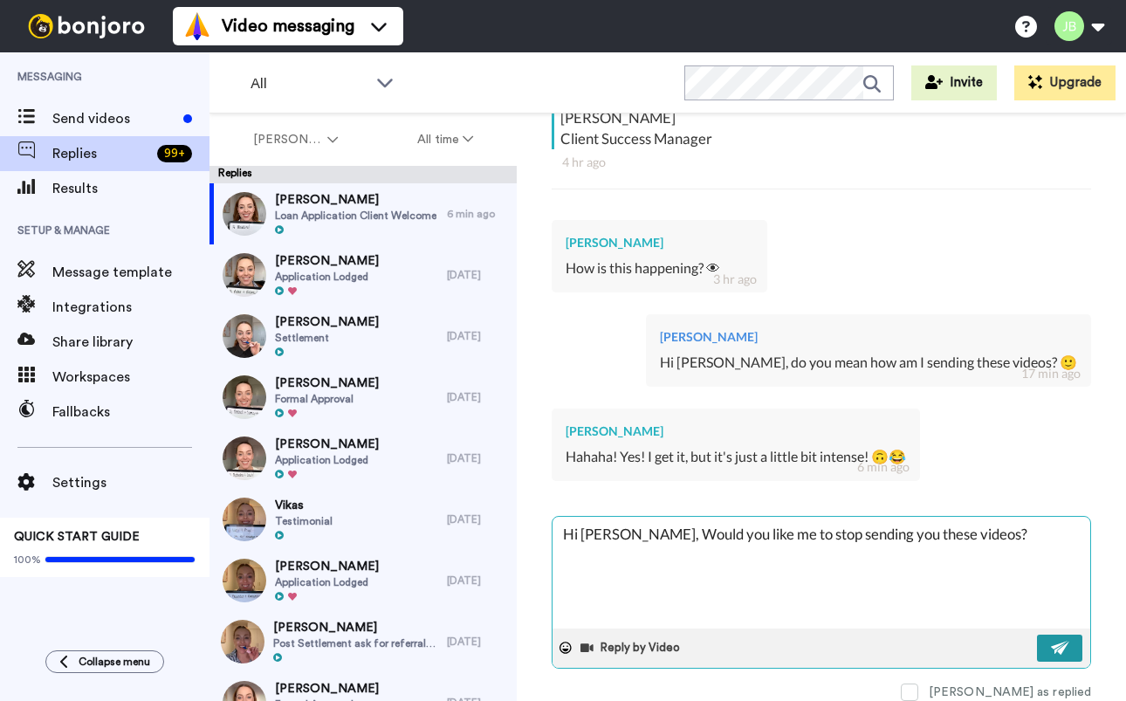
type textarea "x"
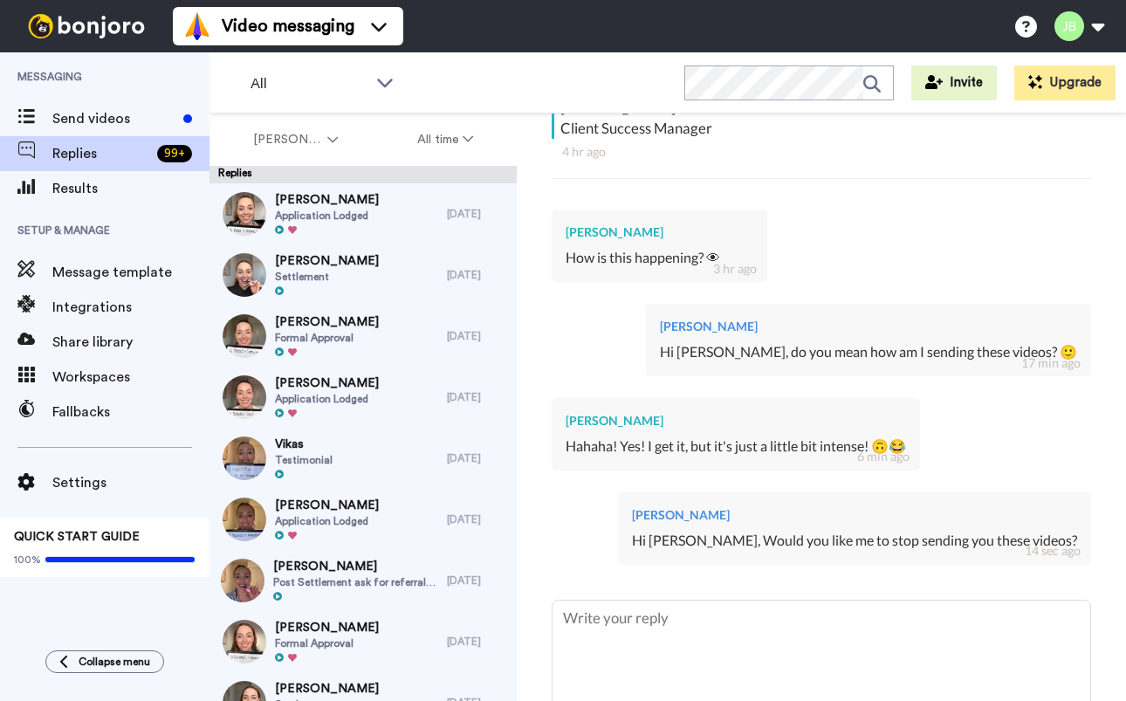
type textarea "x"
